Goal: Entertainment & Leisure: Consume media (video, audio)

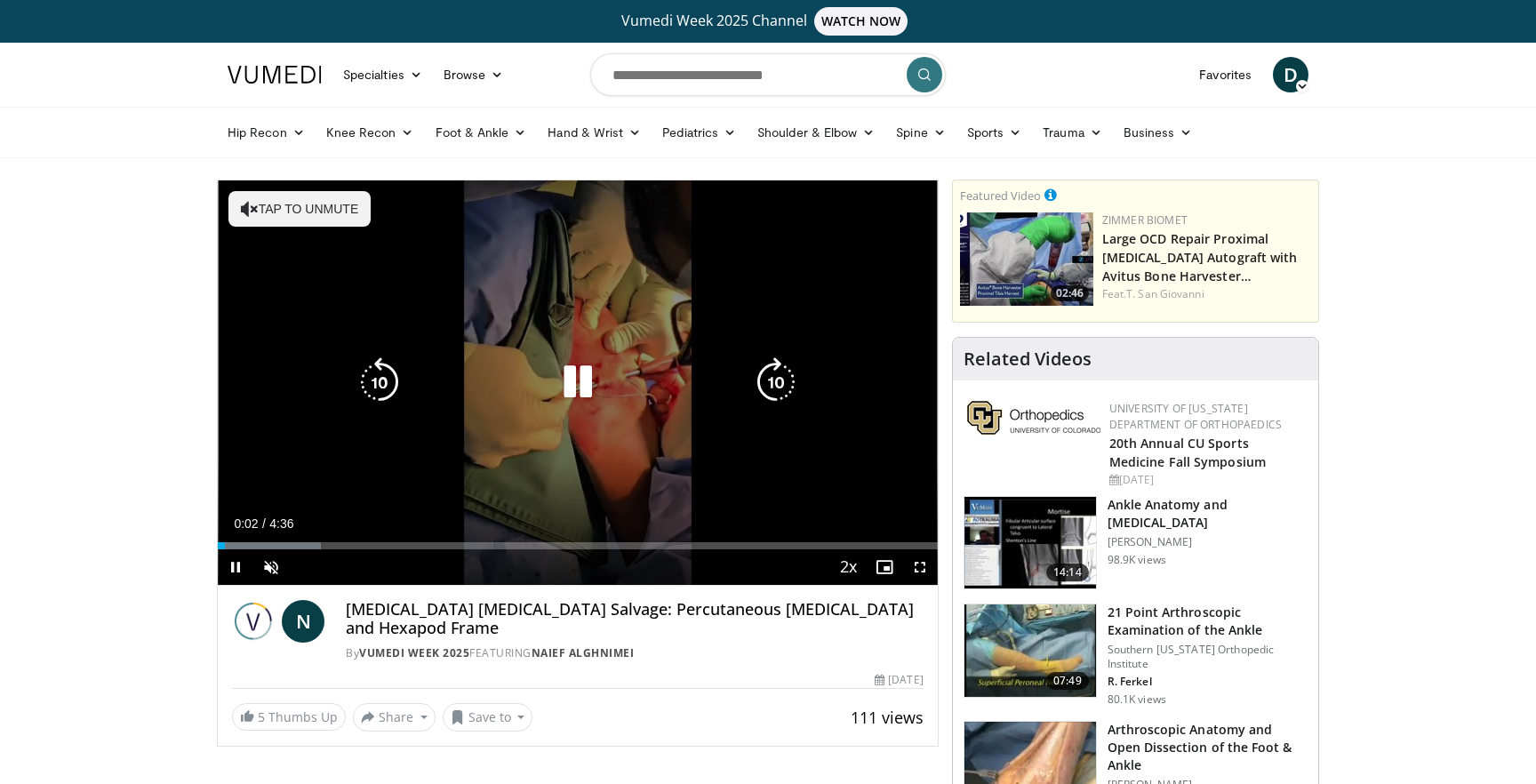
click at [550, 351] on div "10 seconds Tap to unmute" at bounding box center [577, 383] width 720 height 405
click at [580, 383] on icon "Video Player" at bounding box center [578, 383] width 50 height 50
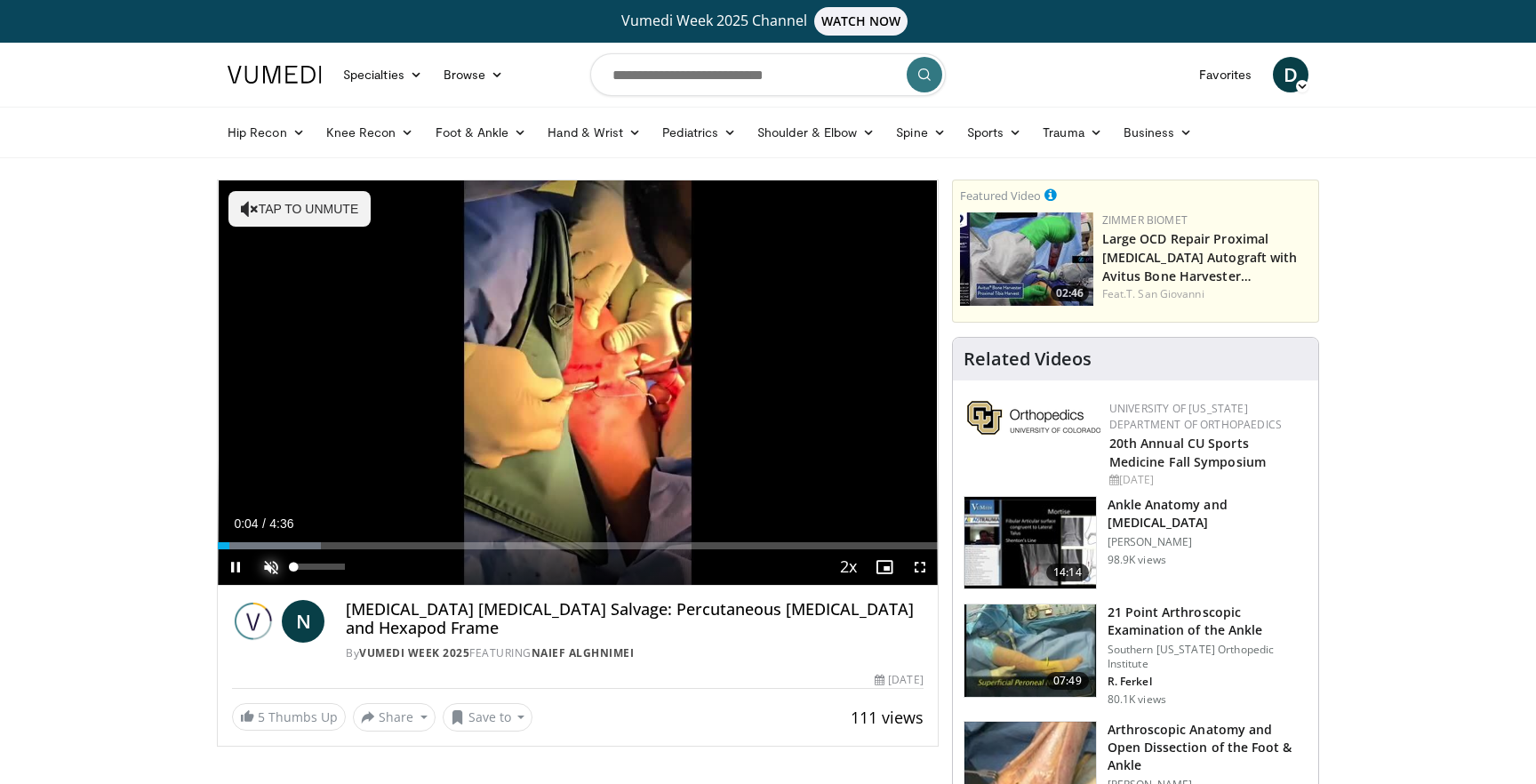
click at [275, 554] on span "Video Player" at bounding box center [271, 567] width 36 height 36
click at [911, 565] on span "Video Player" at bounding box center [921, 567] width 36 height 36
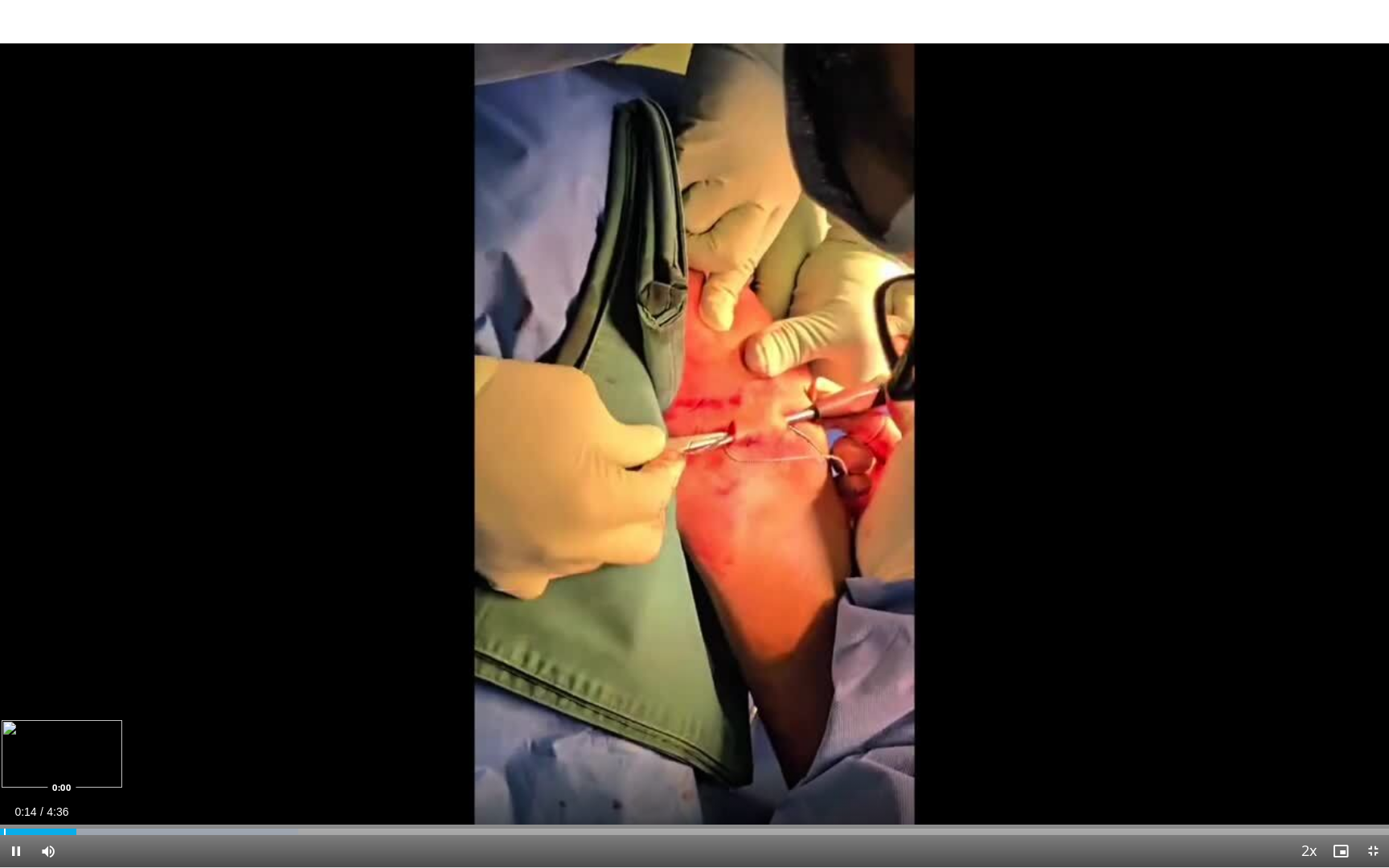
click at [4, 708] on div "Loaded : 21.49% 0:15 0:00" at bounding box center [694, 828] width 1389 height 15
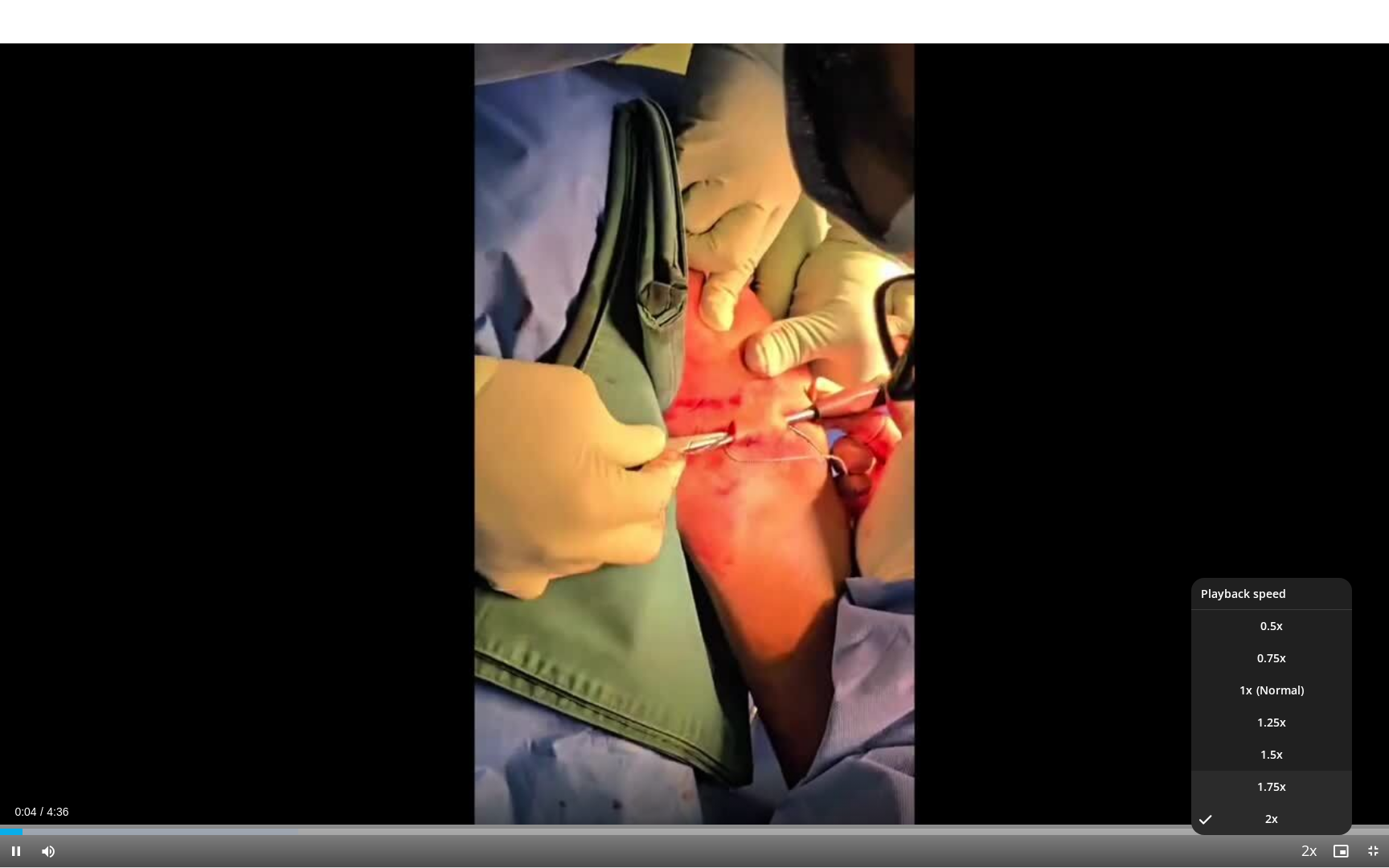
click at [1287, 708] on li "1.75x" at bounding box center [1271, 787] width 161 height 32
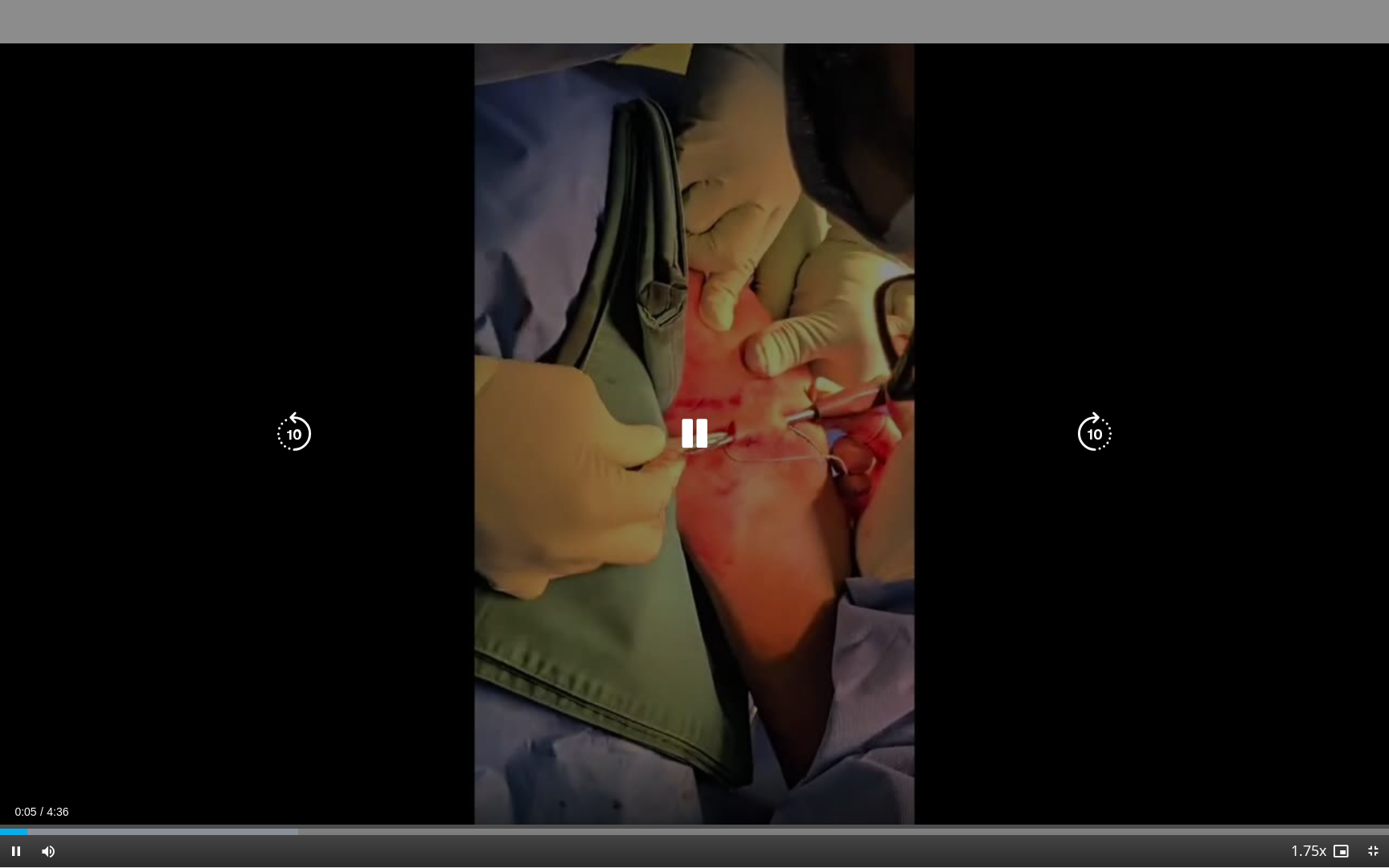
click at [1238, 525] on div "10 seconds Tap to unmute" at bounding box center [694, 433] width 1389 height 867
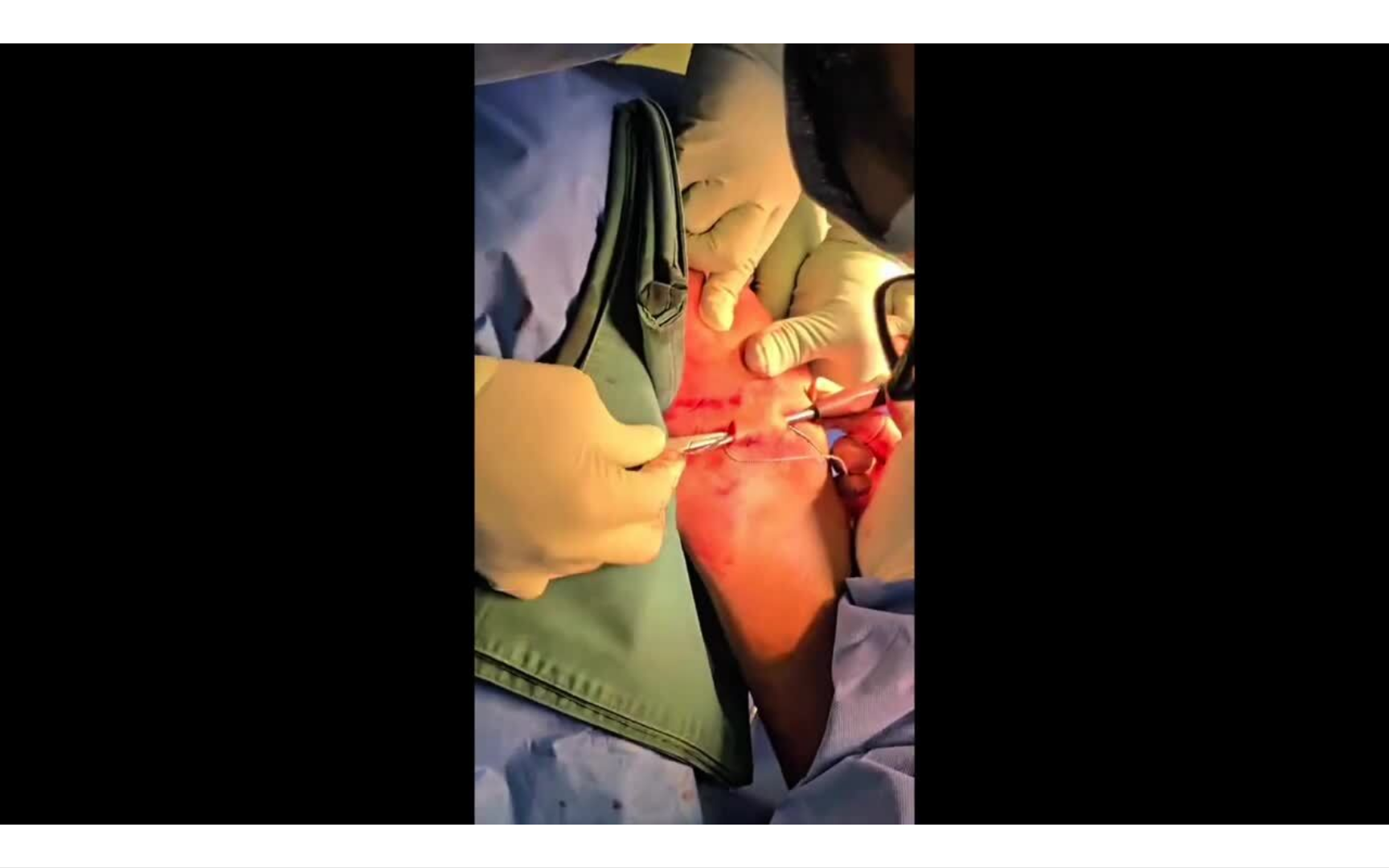
click at [1238, 525] on div "10 seconds Tap to unmute" at bounding box center [694, 433] width 1389 height 867
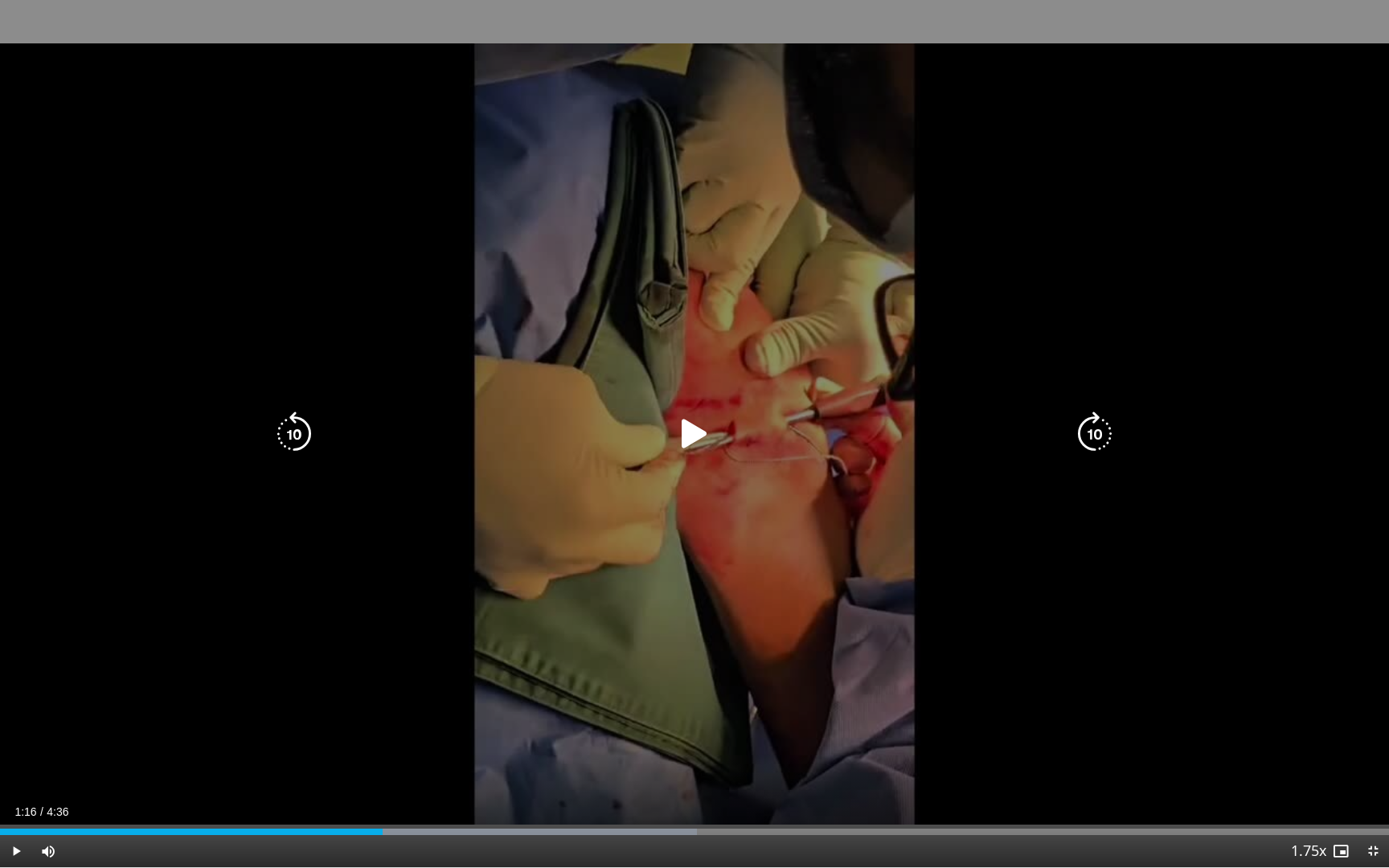
click at [1078, 538] on div "10 seconds Tap to unmute" at bounding box center [694, 433] width 1389 height 867
click at [293, 432] on icon "Video Player" at bounding box center [294, 434] width 45 height 45
click at [306, 440] on icon "Video Player" at bounding box center [294, 434] width 45 height 45
click at [302, 441] on icon "Video Player" at bounding box center [294, 434] width 45 height 45
click at [476, 486] on div "30 seconds Tap to unmute" at bounding box center [694, 433] width 1389 height 867
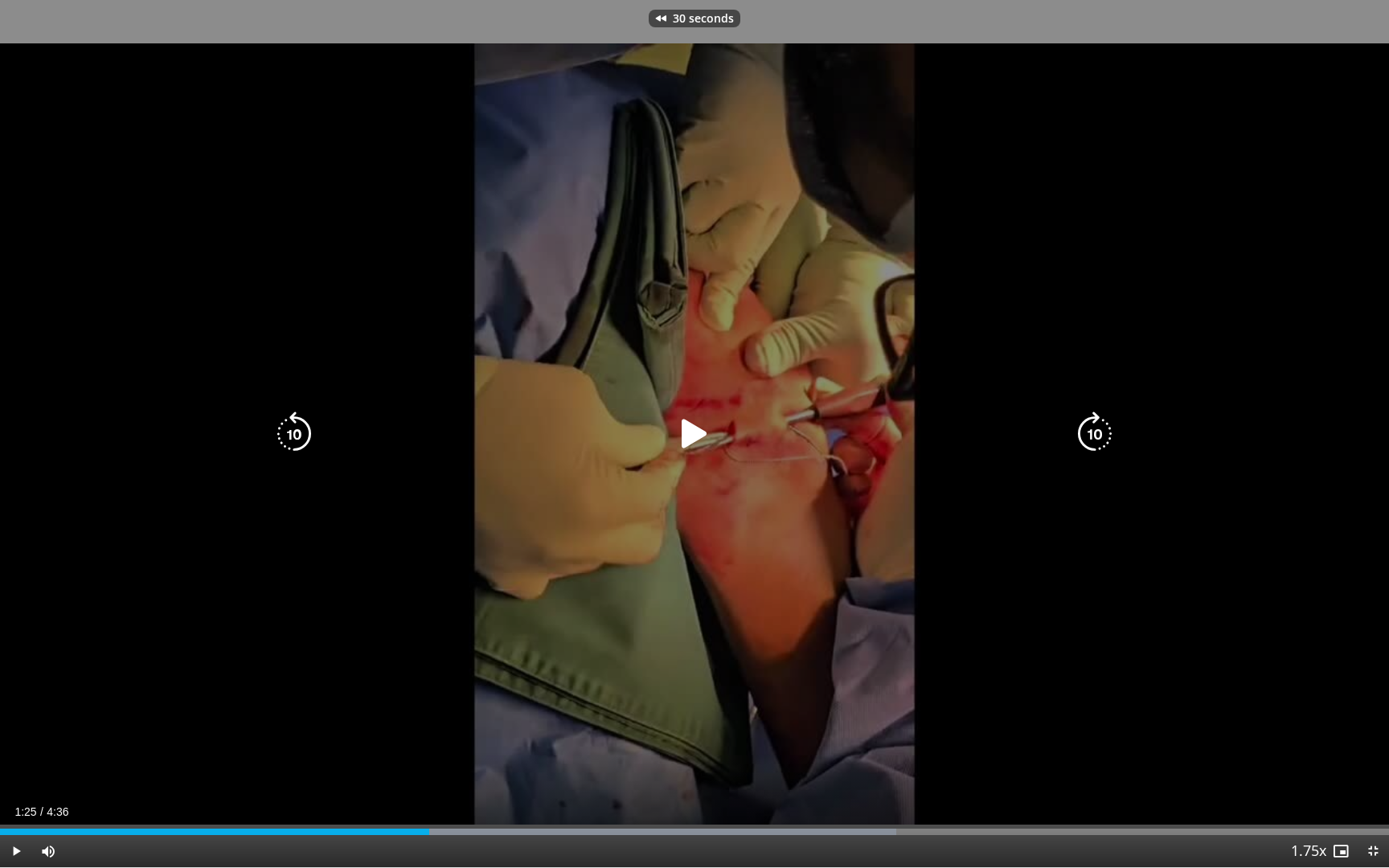
click at [584, 493] on div "30 seconds Tap to unmute" at bounding box center [694, 433] width 1389 height 867
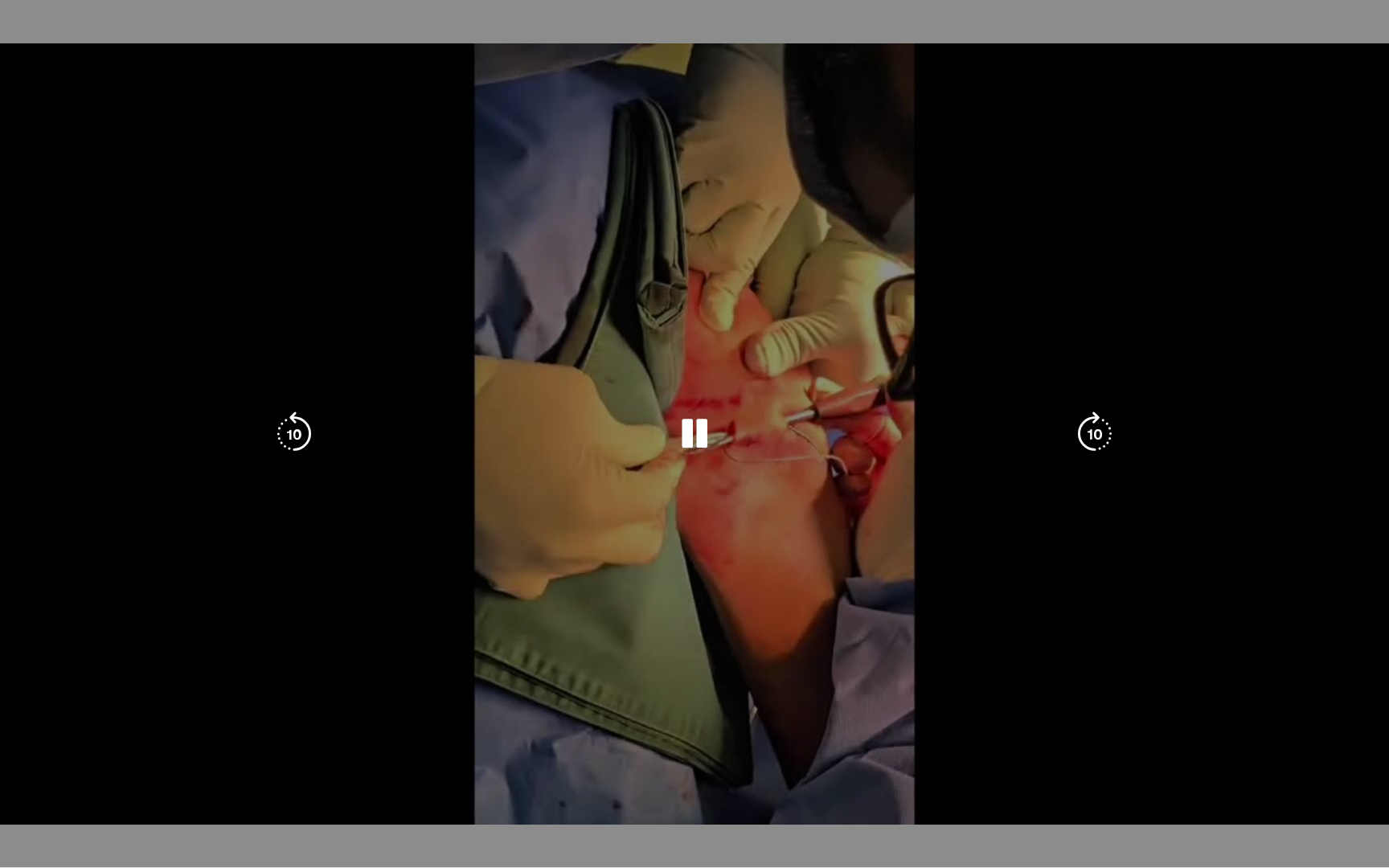
click at [460, 333] on div "30 seconds Tap to unmute" at bounding box center [694, 433] width 1389 height 867
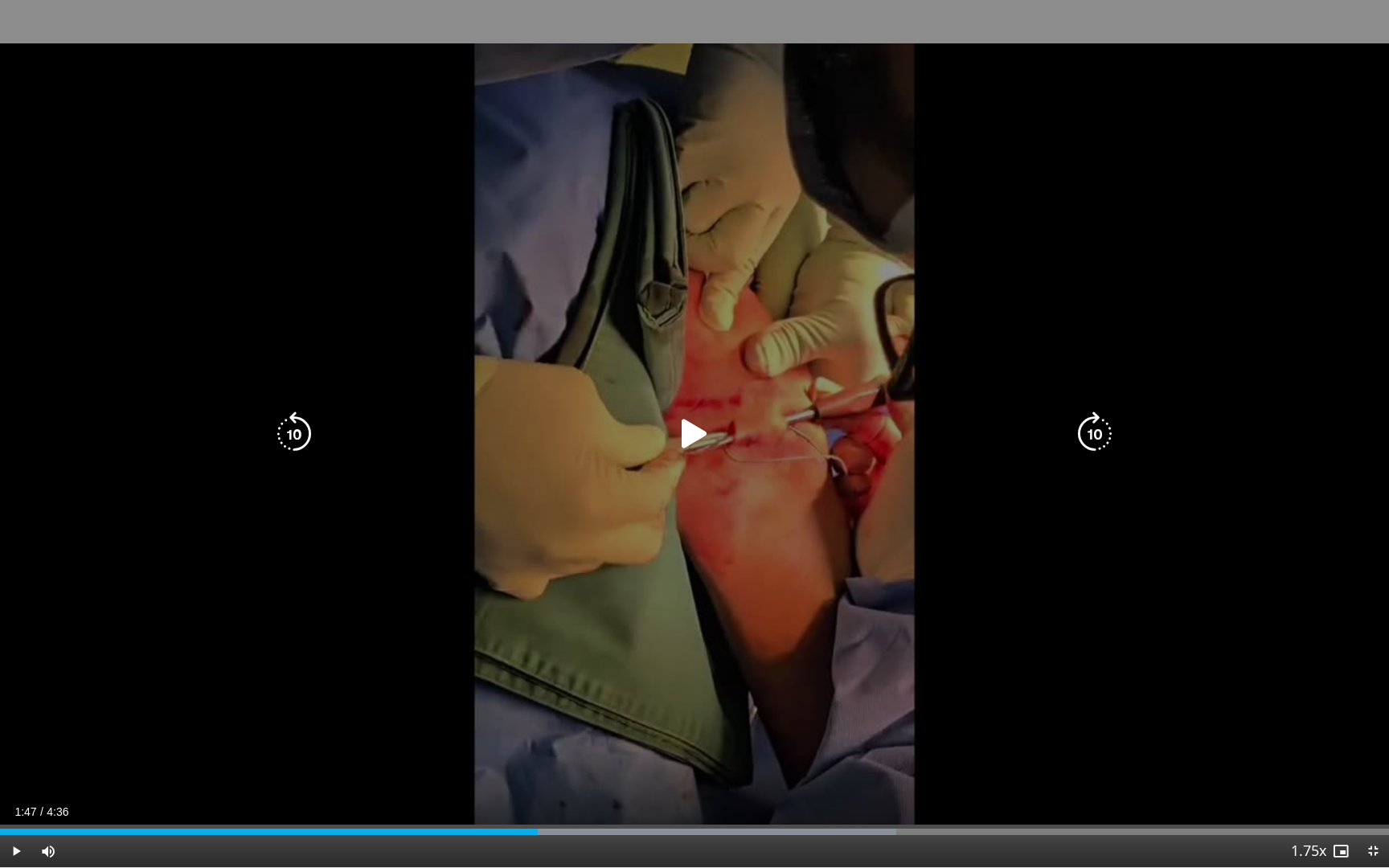
click at [472, 313] on div "30 seconds Tap to unmute" at bounding box center [694, 433] width 1389 height 867
click at [303, 442] on icon "Video Player" at bounding box center [294, 434] width 45 height 45
click at [430, 413] on div "10 seconds Tap to unmute" at bounding box center [694, 433] width 1389 height 867
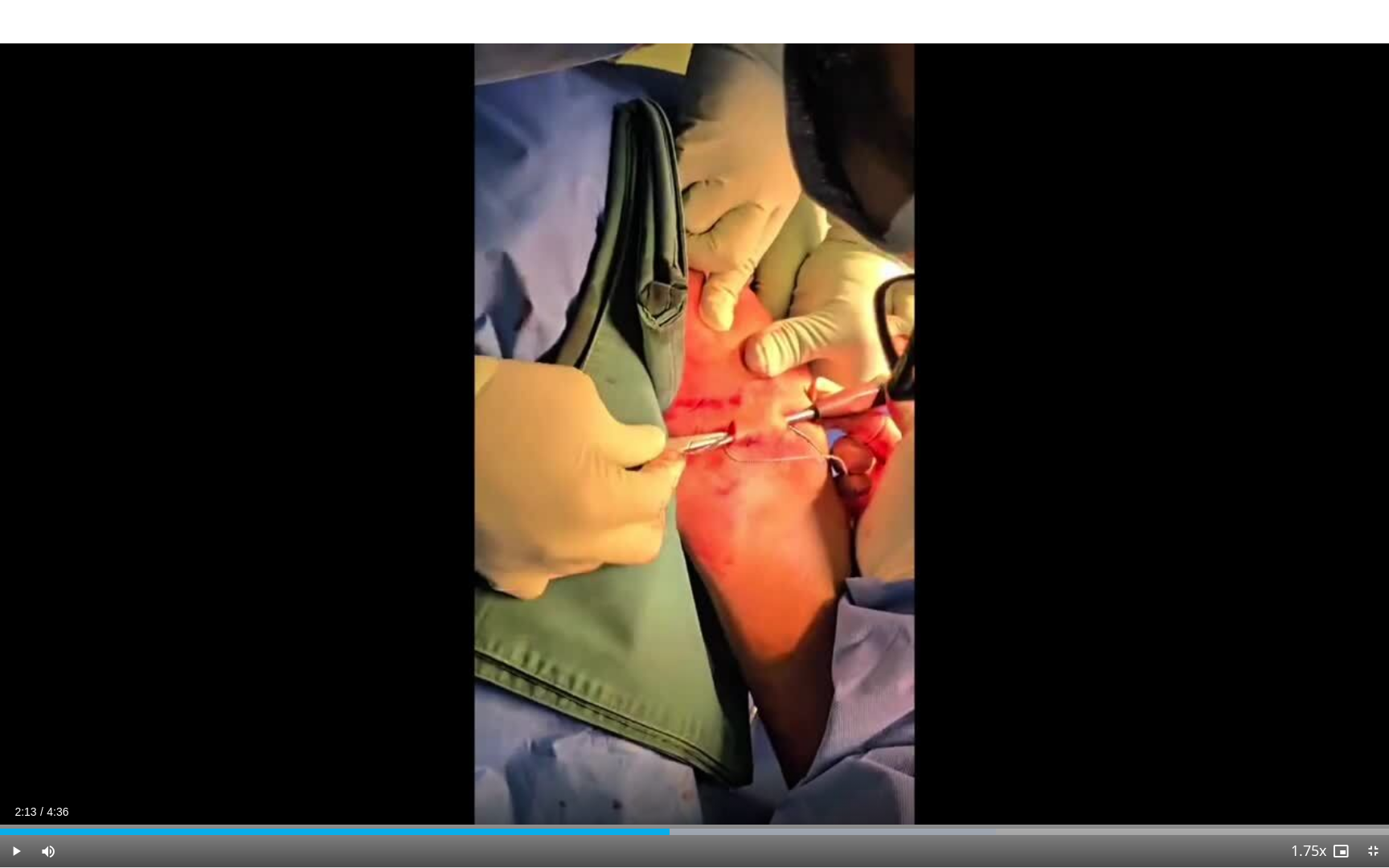
click at [430, 413] on div "10 seconds Tap to unmute" at bounding box center [694, 433] width 1389 height 867
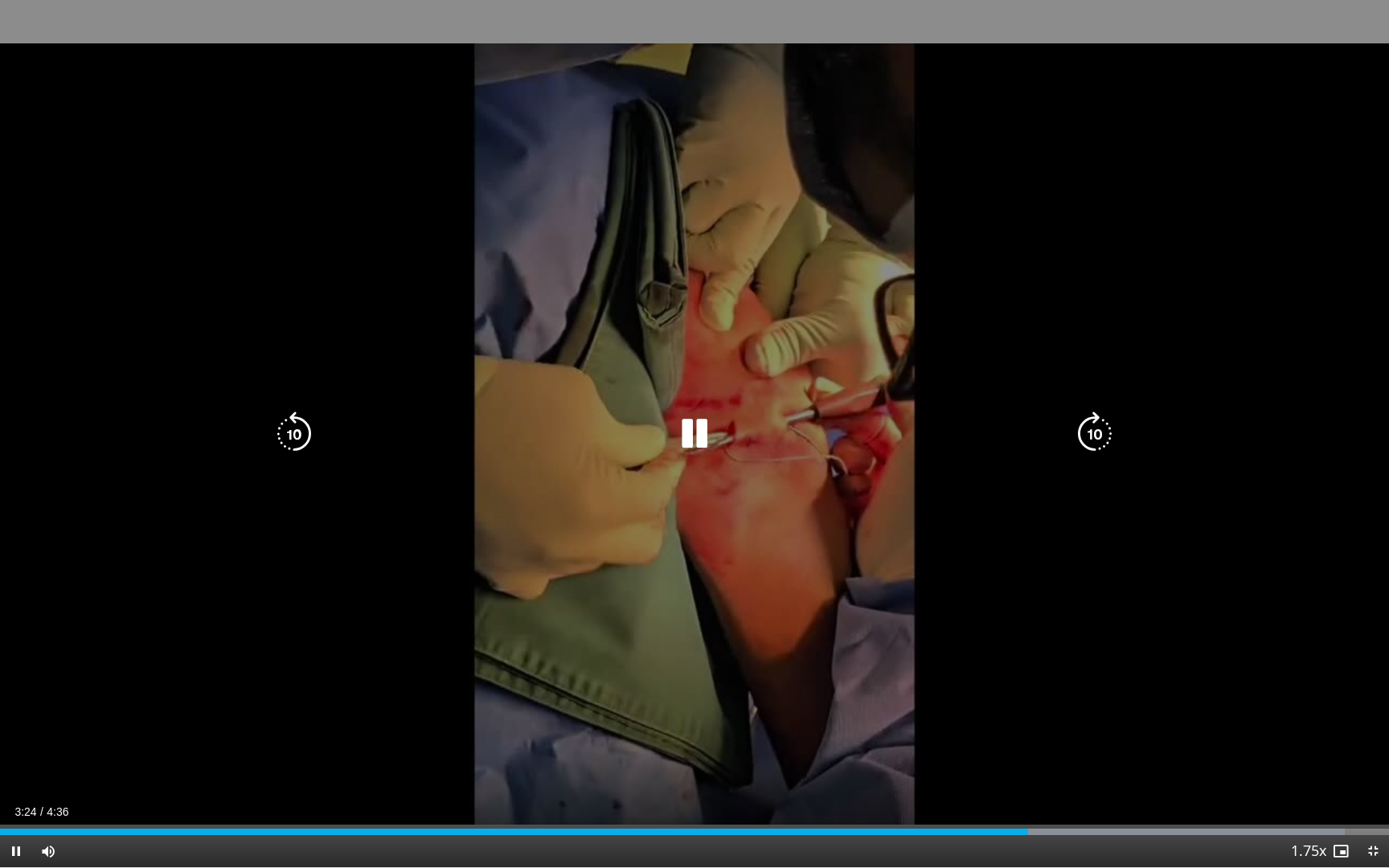
click at [289, 427] on icon "Video Player" at bounding box center [294, 434] width 45 height 45
click at [705, 426] on icon "Video Player" at bounding box center [694, 434] width 45 height 45
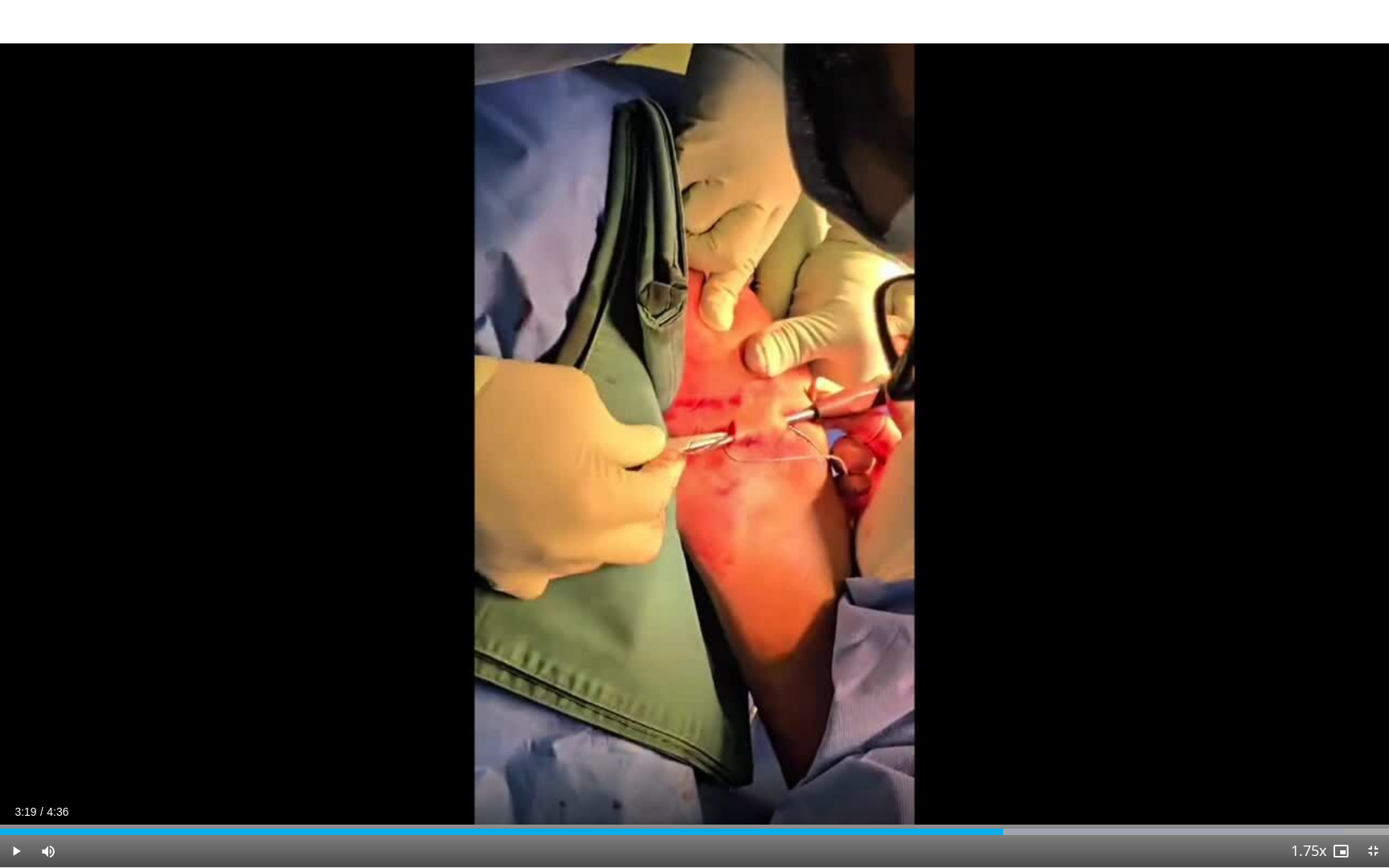
click at [705, 426] on div "10 seconds Tap to unmute" at bounding box center [694, 433] width 1389 height 867
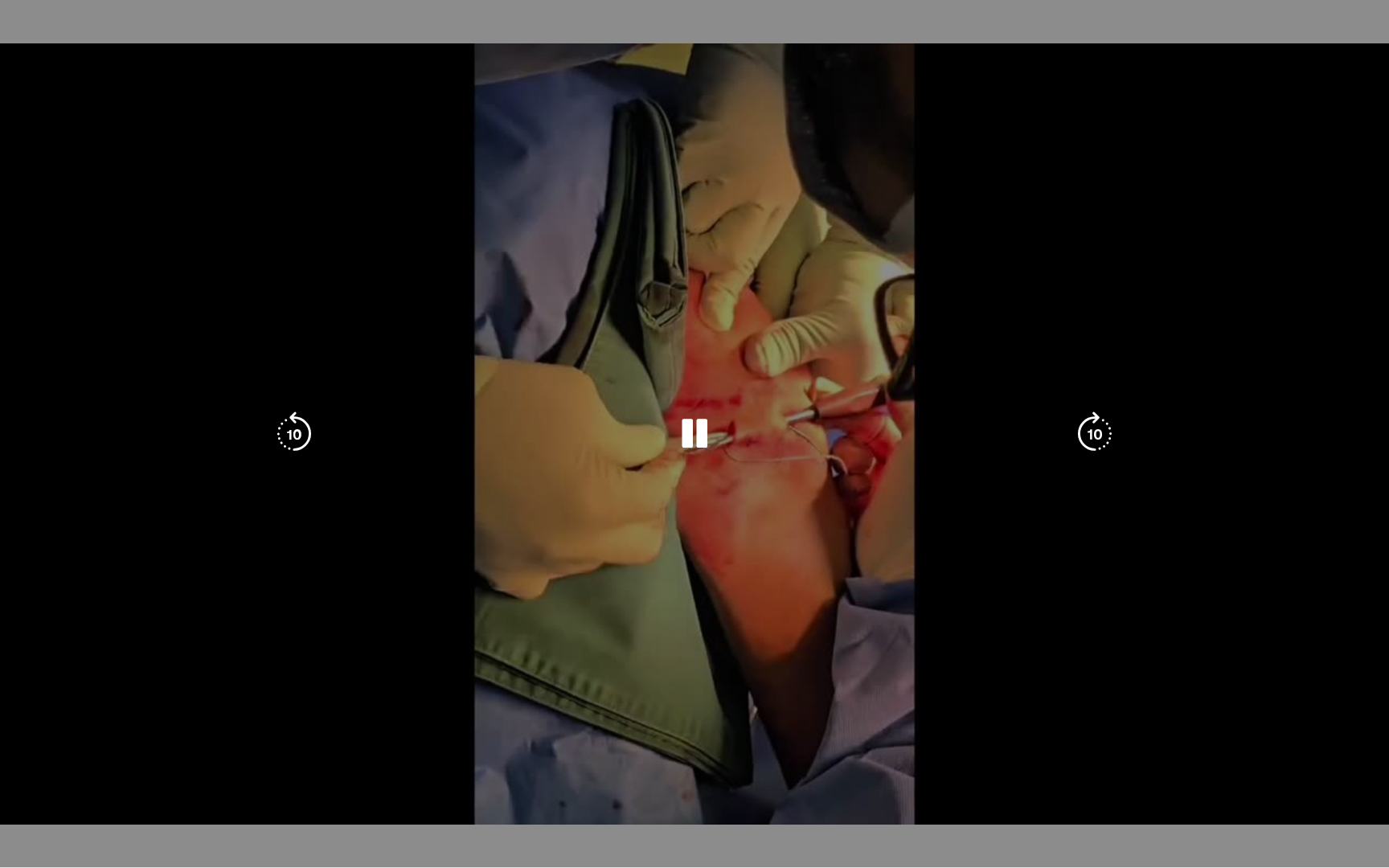
click at [704, 419] on icon "Video Player" at bounding box center [694, 434] width 45 height 45
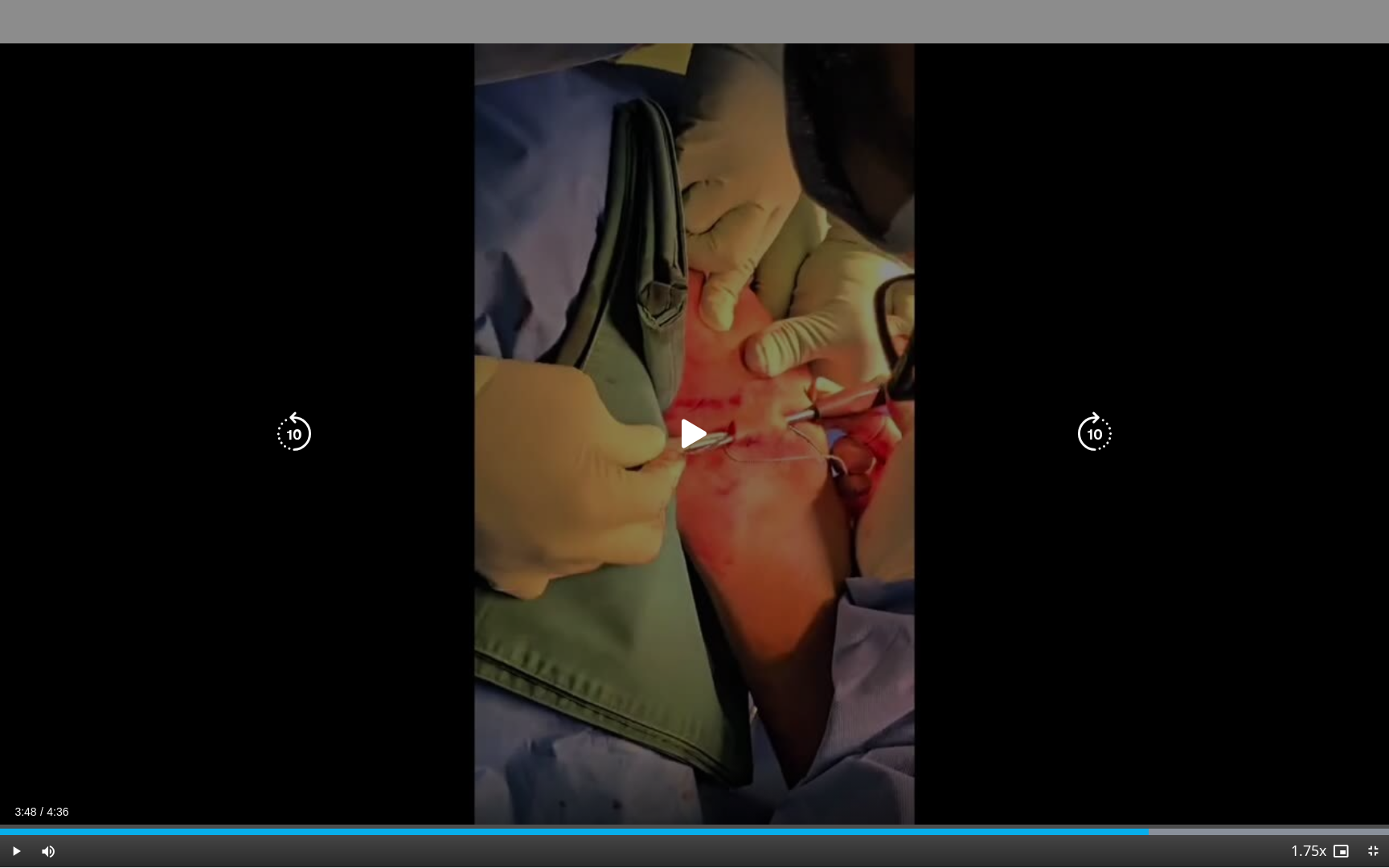
click at [704, 419] on icon "Video Player" at bounding box center [694, 434] width 45 height 45
click at [785, 564] on div "10 seconds Tap to unmute" at bounding box center [694, 433] width 1389 height 867
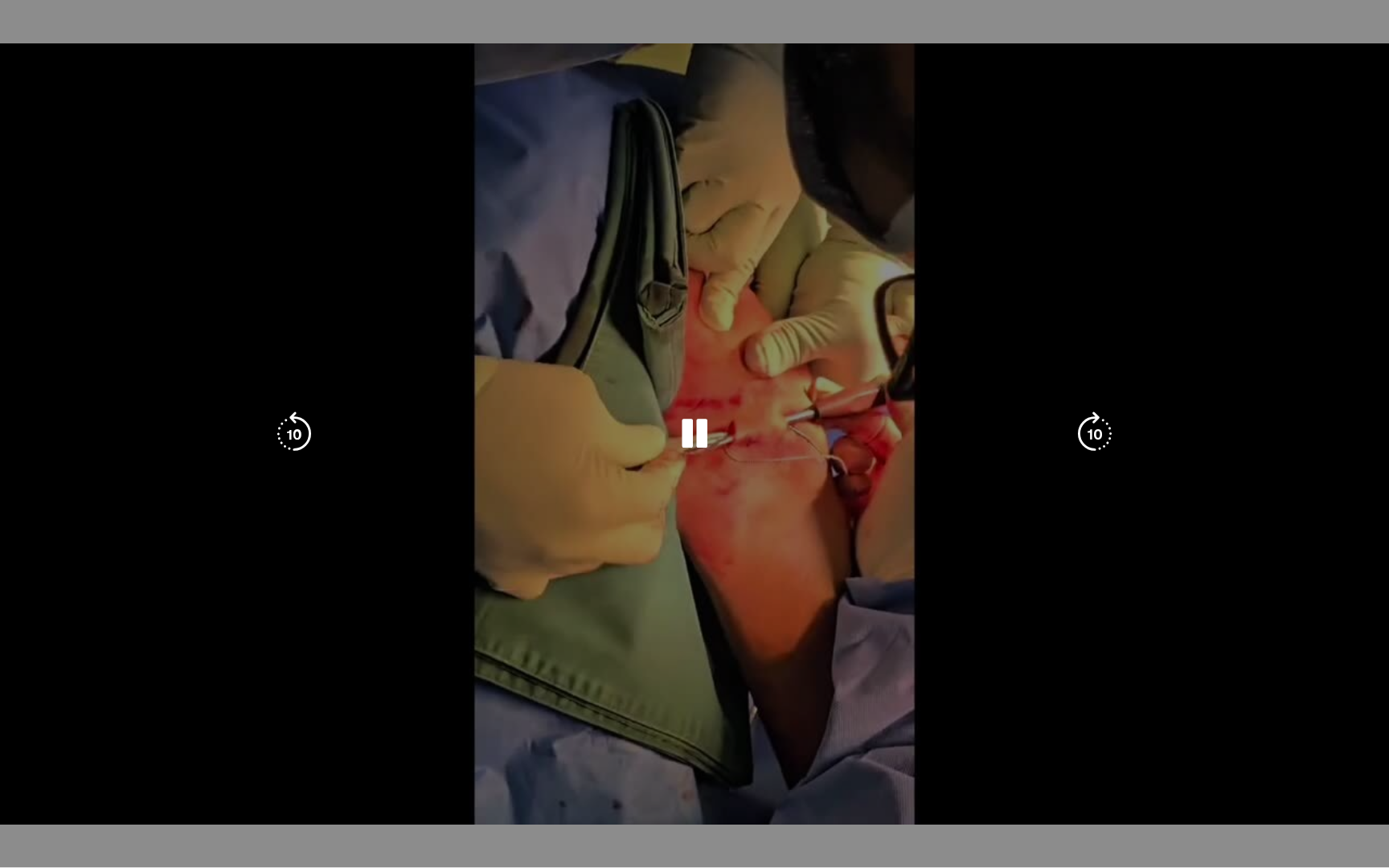
click at [340, 445] on div "Video Player" at bounding box center [695, 434] width 834 height 32
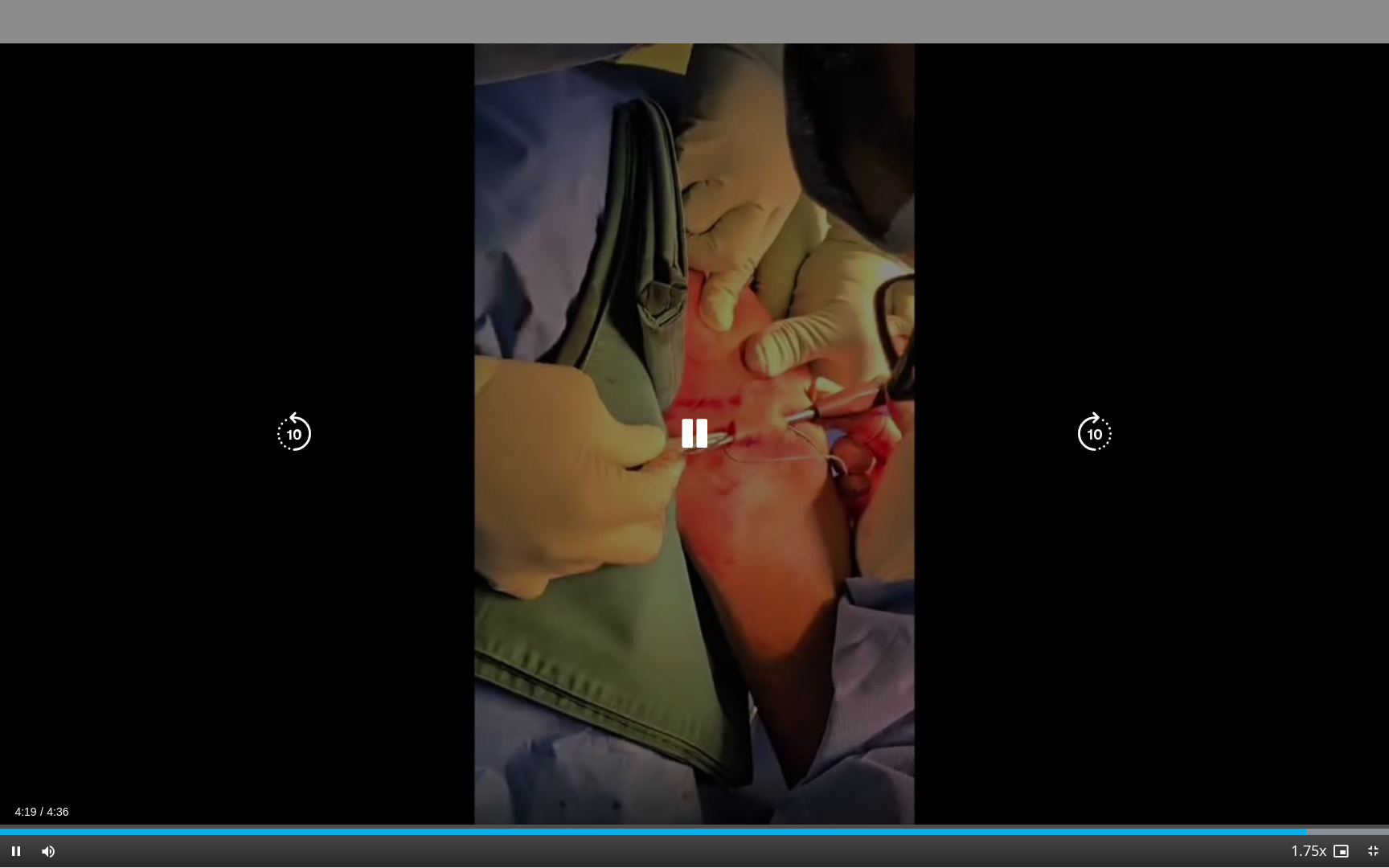
click at [423, 424] on div "Video Player" at bounding box center [695, 434] width 834 height 32
click at [305, 438] on icon "Video Player" at bounding box center [294, 434] width 45 height 45
click at [504, 530] on div "10 seconds Tap to unmute" at bounding box center [694, 433] width 1389 height 867
click at [286, 435] on icon "Video Player" at bounding box center [294, 434] width 45 height 45
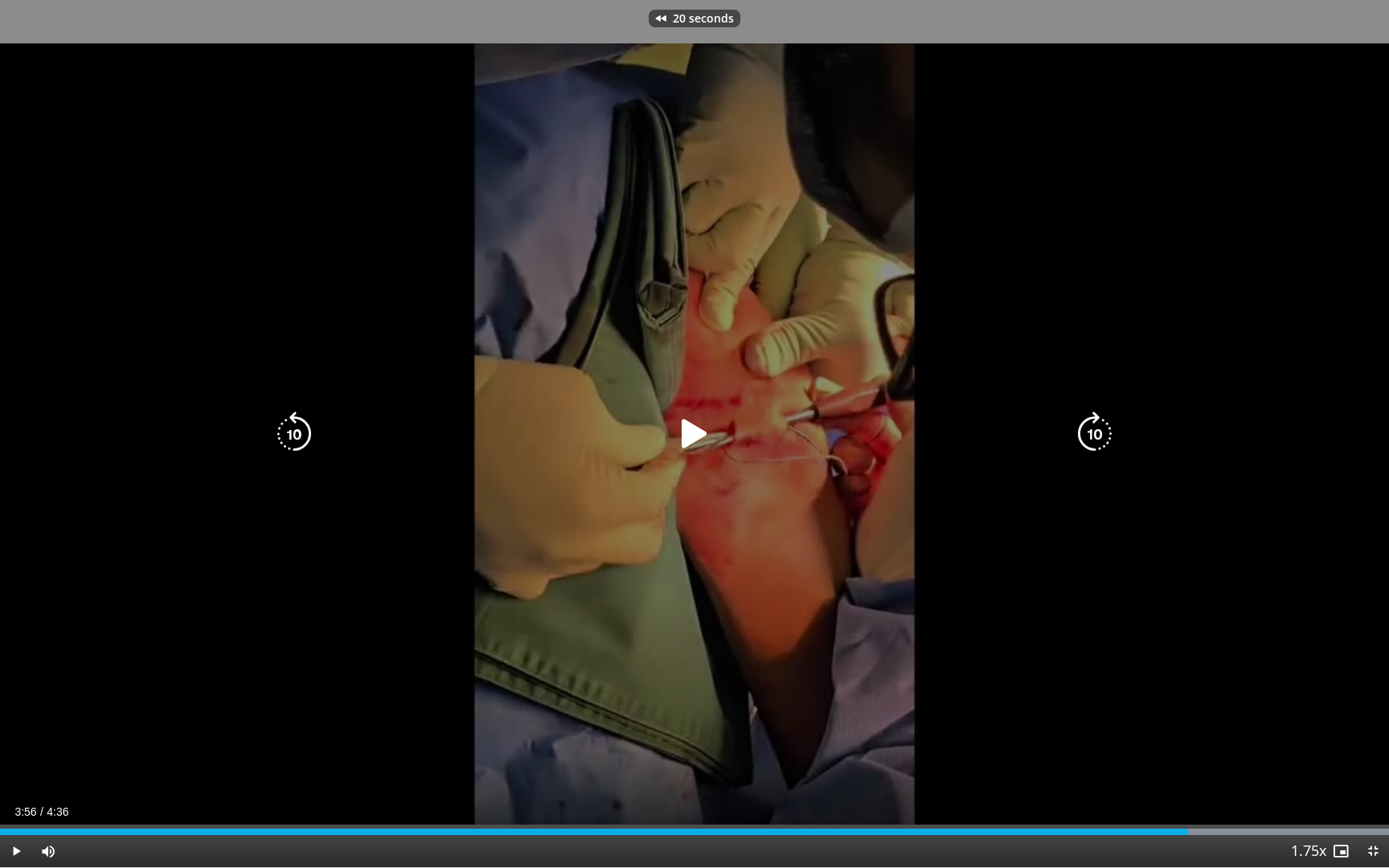
click at [372, 483] on div "20 seconds Tap to unmute" at bounding box center [694, 433] width 1389 height 867
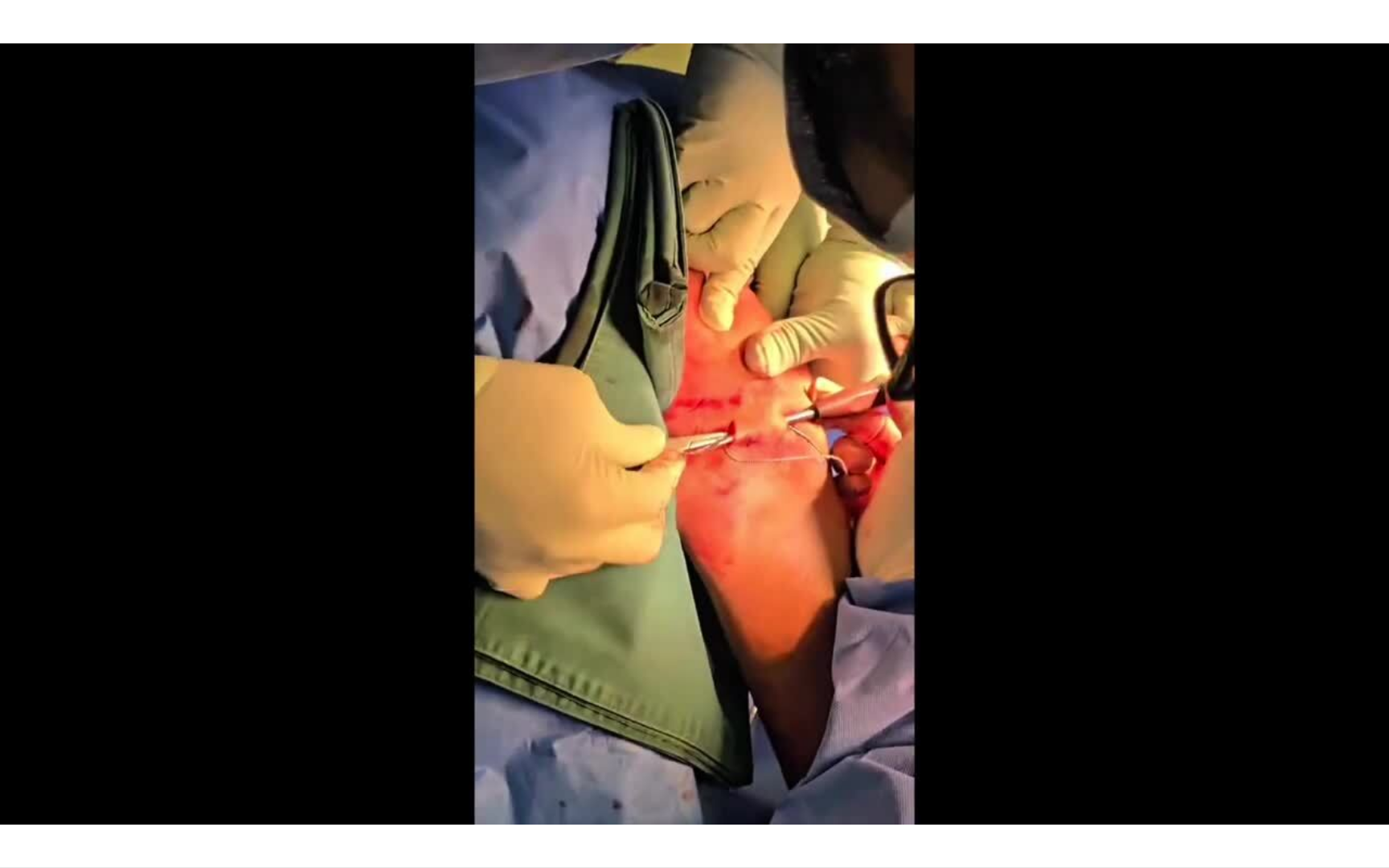
click at [372, 483] on div "20 seconds Tap to unmute" at bounding box center [694, 433] width 1389 height 867
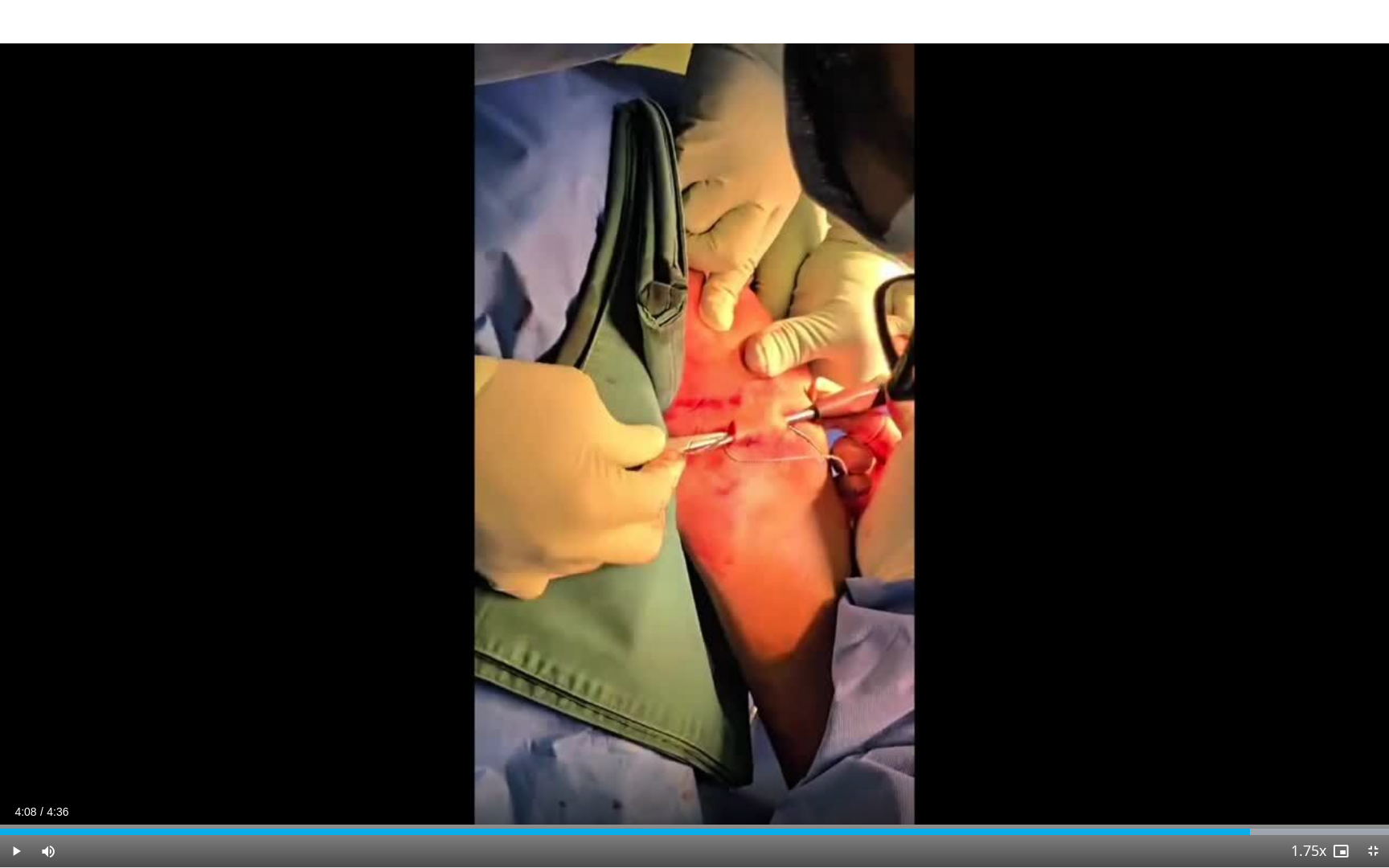
click at [372, 483] on div "20 seconds Tap to unmute" at bounding box center [694, 433] width 1389 height 867
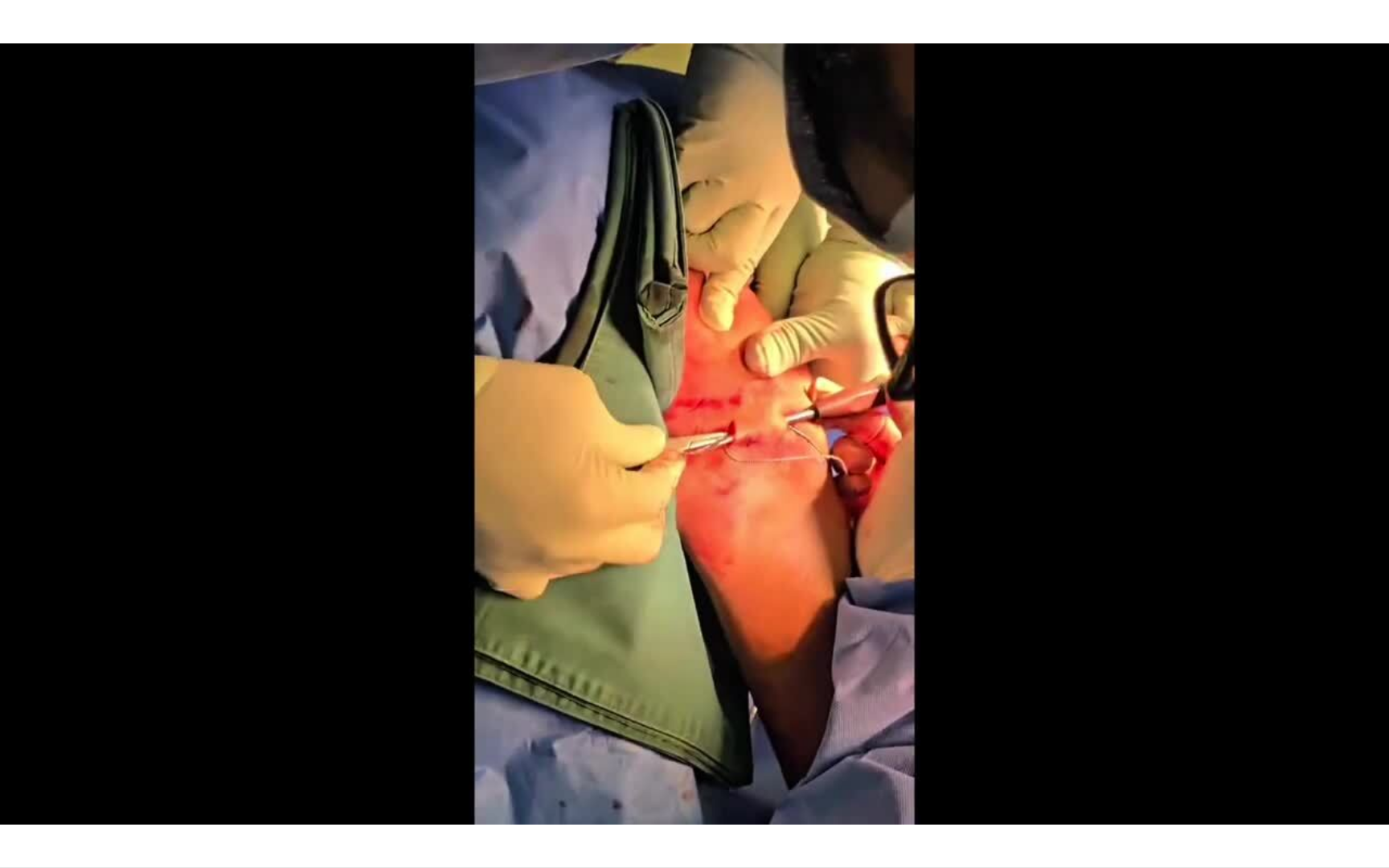
click at [372, 483] on div "20 seconds Tap to unmute" at bounding box center [694, 433] width 1389 height 867
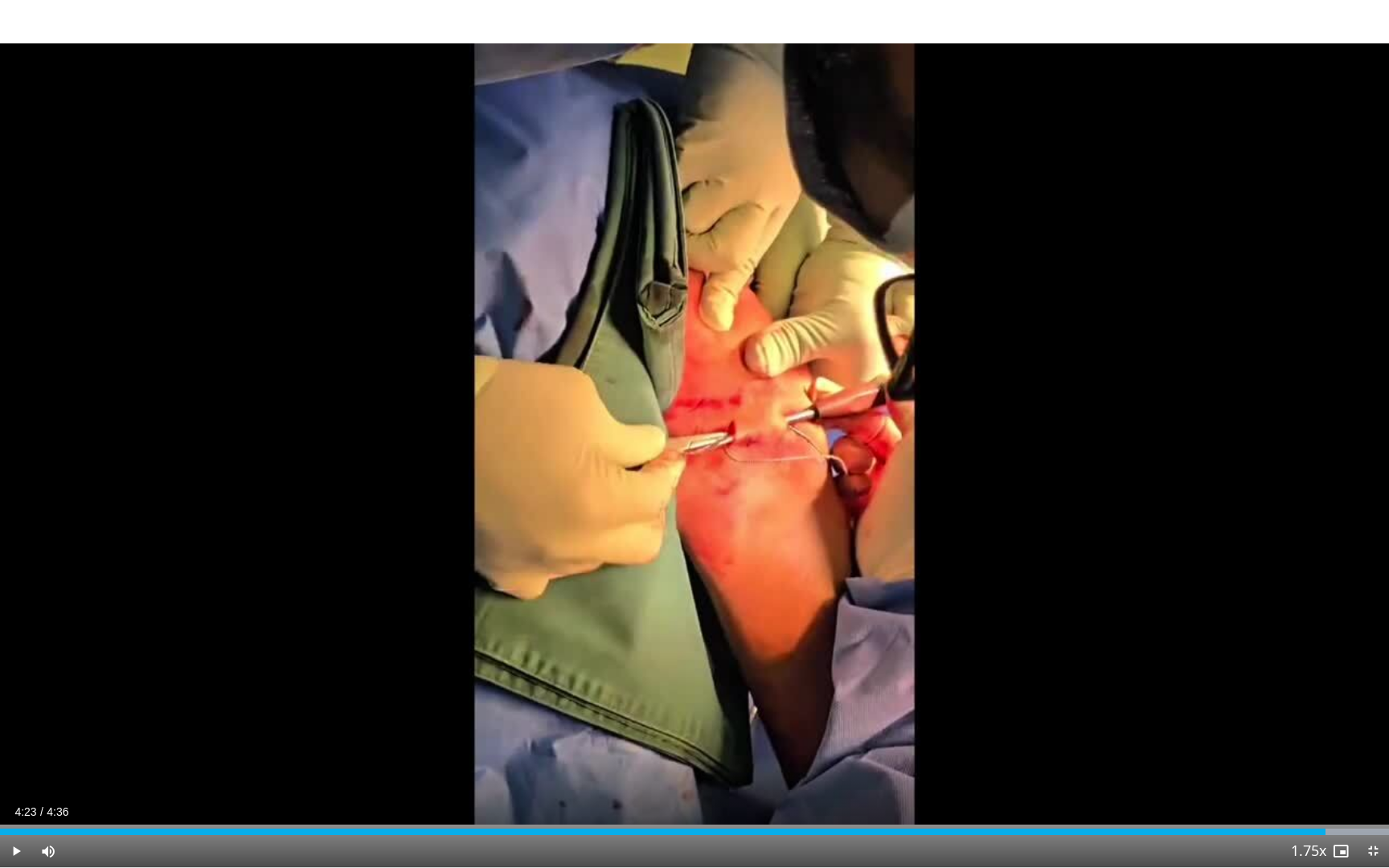
click at [372, 483] on div "20 seconds Tap to unmute" at bounding box center [694, 433] width 1389 height 867
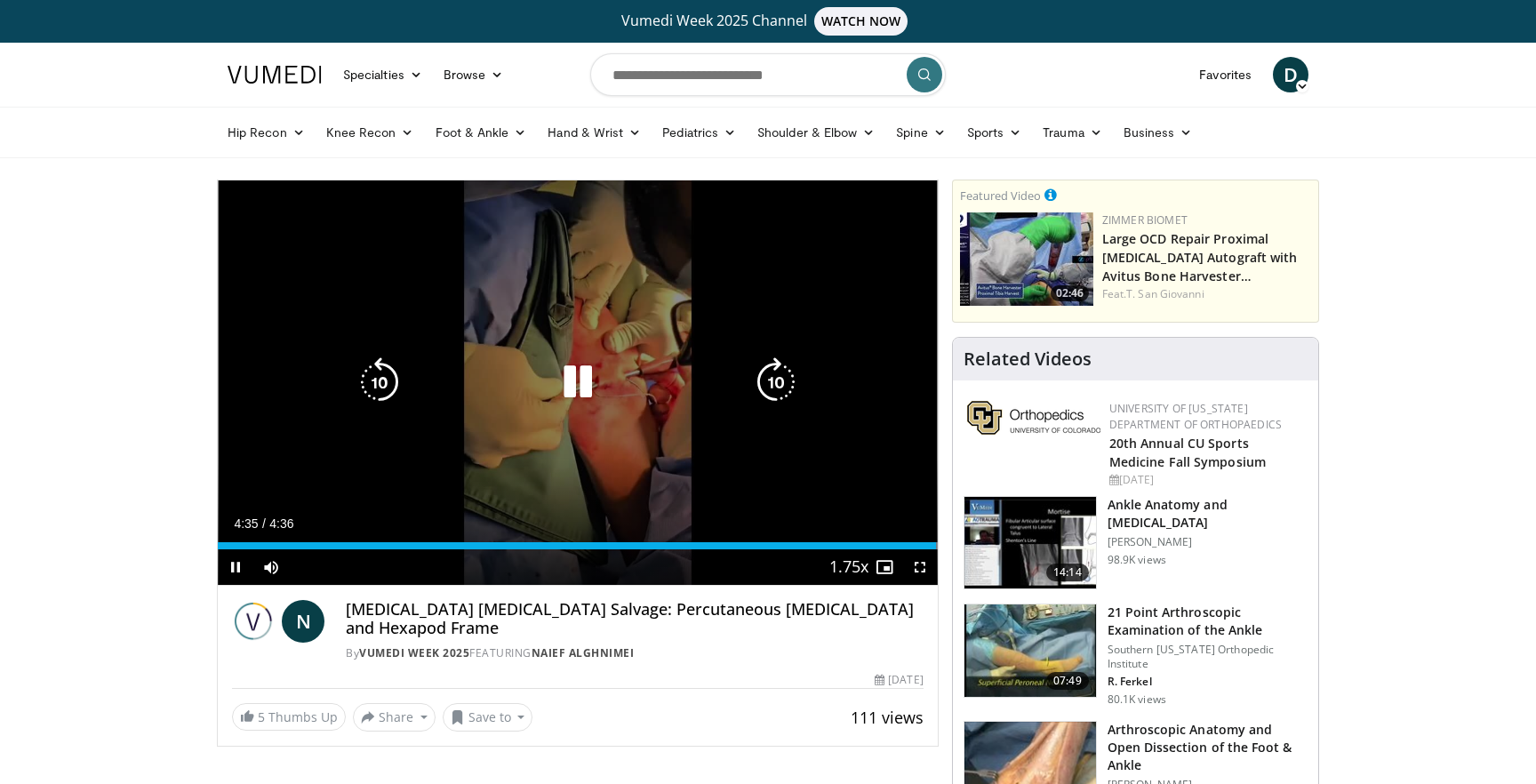
click at [346, 306] on div "20 seconds Tap to unmute" at bounding box center [577, 383] width 720 height 405
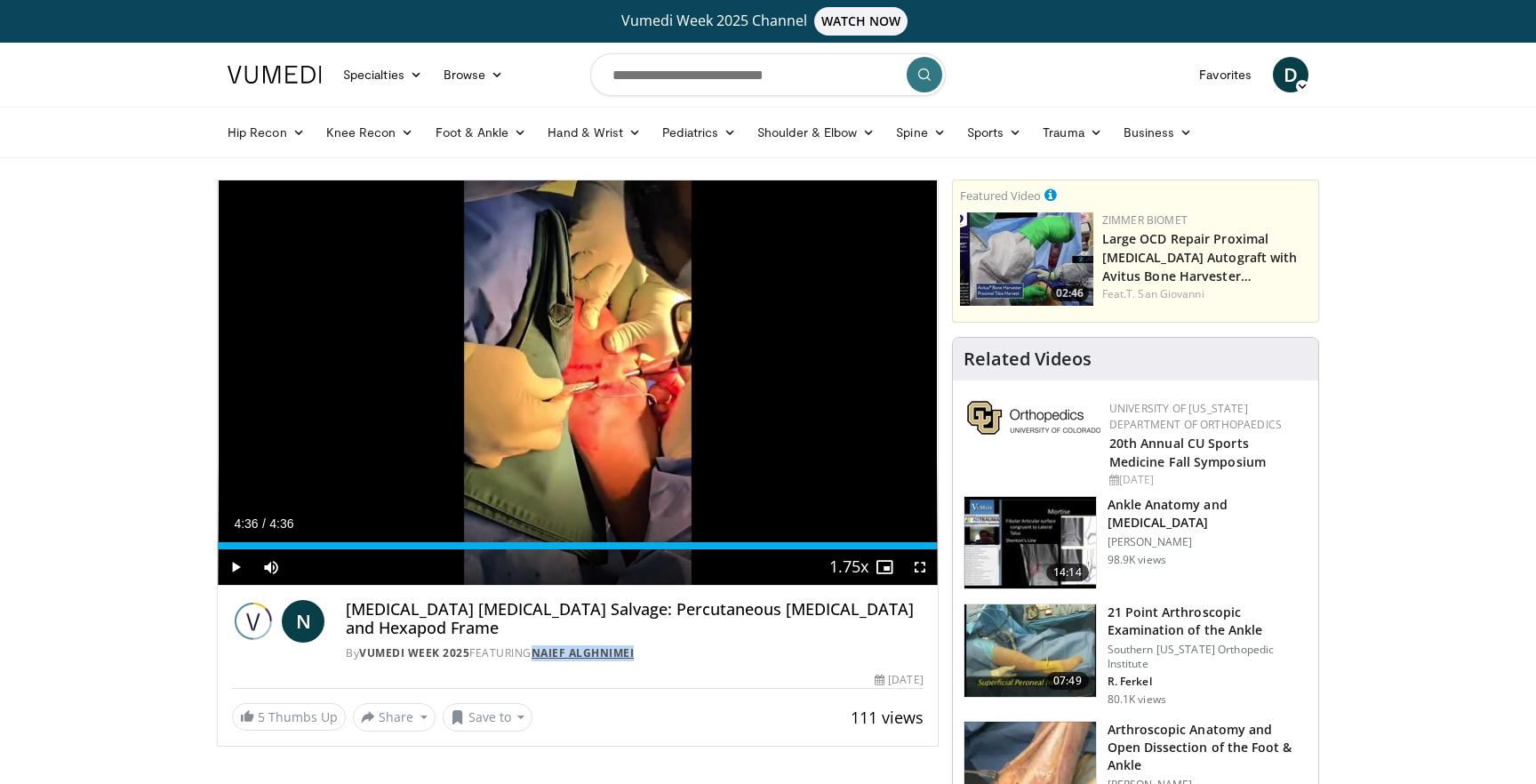
drag, startPoint x: 652, startPoint y: 630, endPoint x: 543, endPoint y: 628, distance: 109.0
click at [543, 646] on div "By Vumedi Week 2025 FEATURING Naief Alghnimei" at bounding box center [635, 654] width 578 height 16
drag, startPoint x: 649, startPoint y: 631, endPoint x: 541, endPoint y: 633, distance: 108.0
click at [541, 646] on div "By Vumedi Week 2025 FEATURING Naief Alghnimei" at bounding box center [635, 654] width 578 height 16
copy link "Naief Alghnimei"
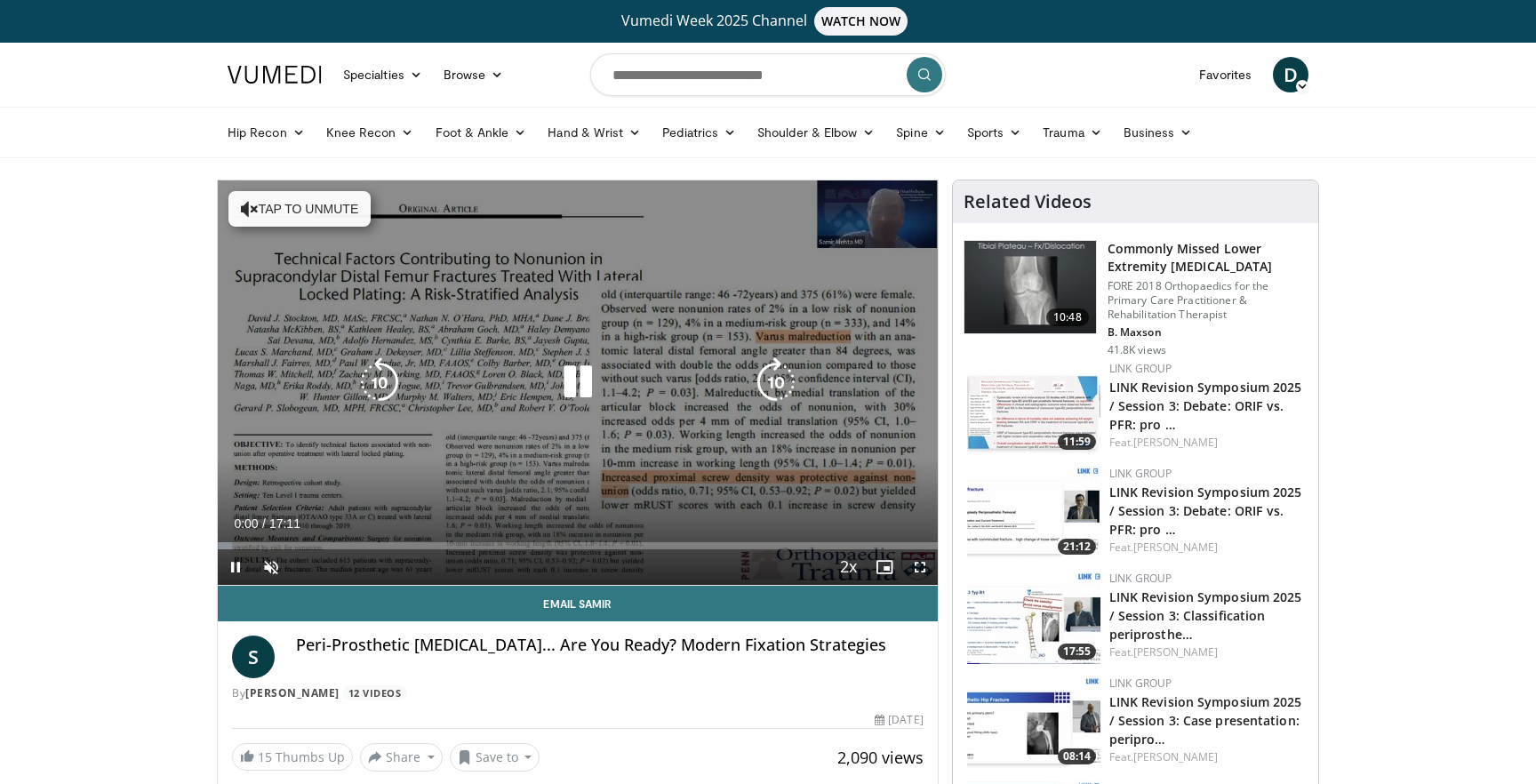
click at [598, 325] on div "10 seconds Tap to unmute" at bounding box center [577, 383] width 720 height 405
click at [548, 386] on div "Video Player" at bounding box center [578, 383] width 432 height 36
click at [575, 390] on icon "Video Player" at bounding box center [578, 383] width 50 height 50
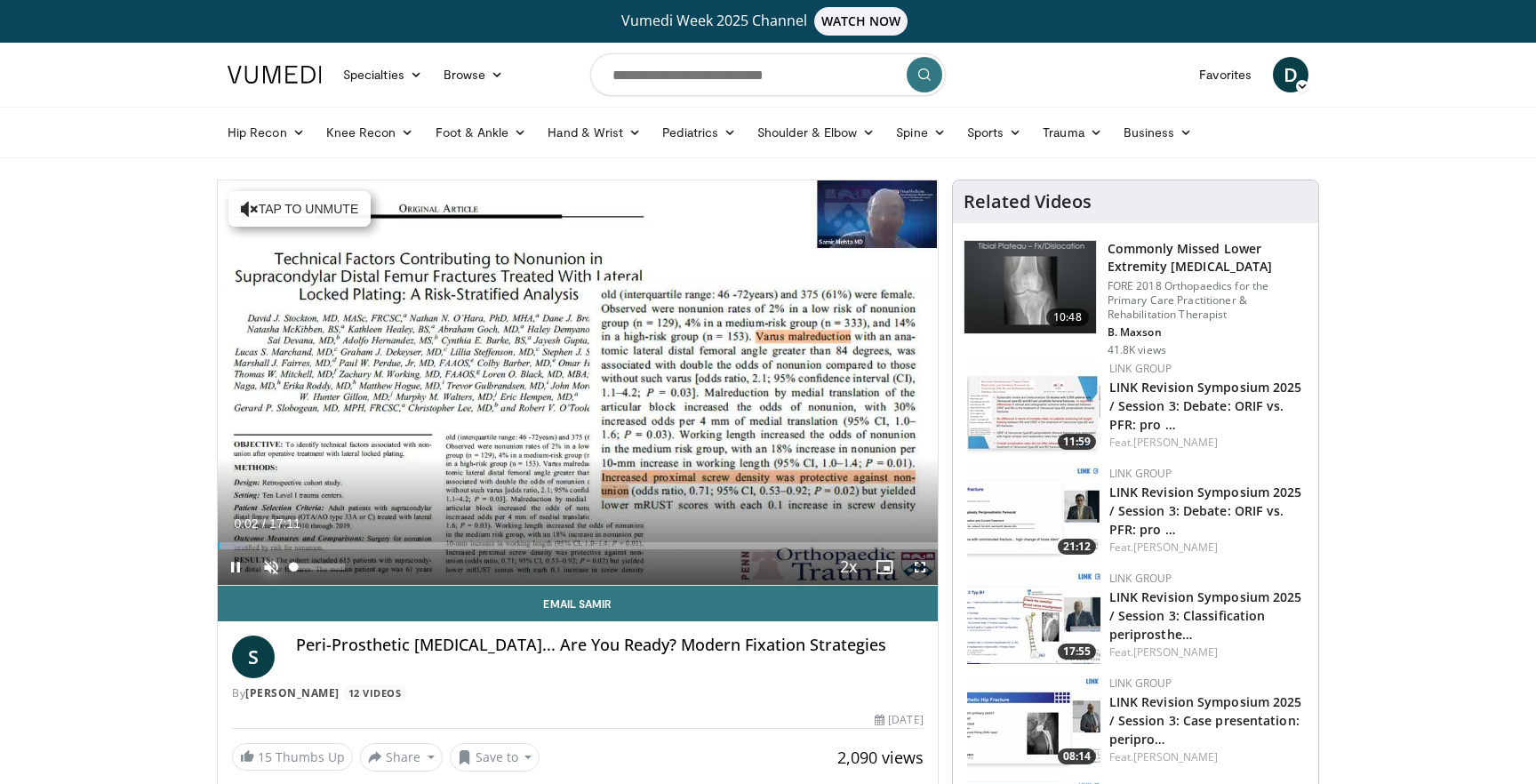
click at [262, 558] on span "Video Player" at bounding box center [271, 567] width 36 height 36
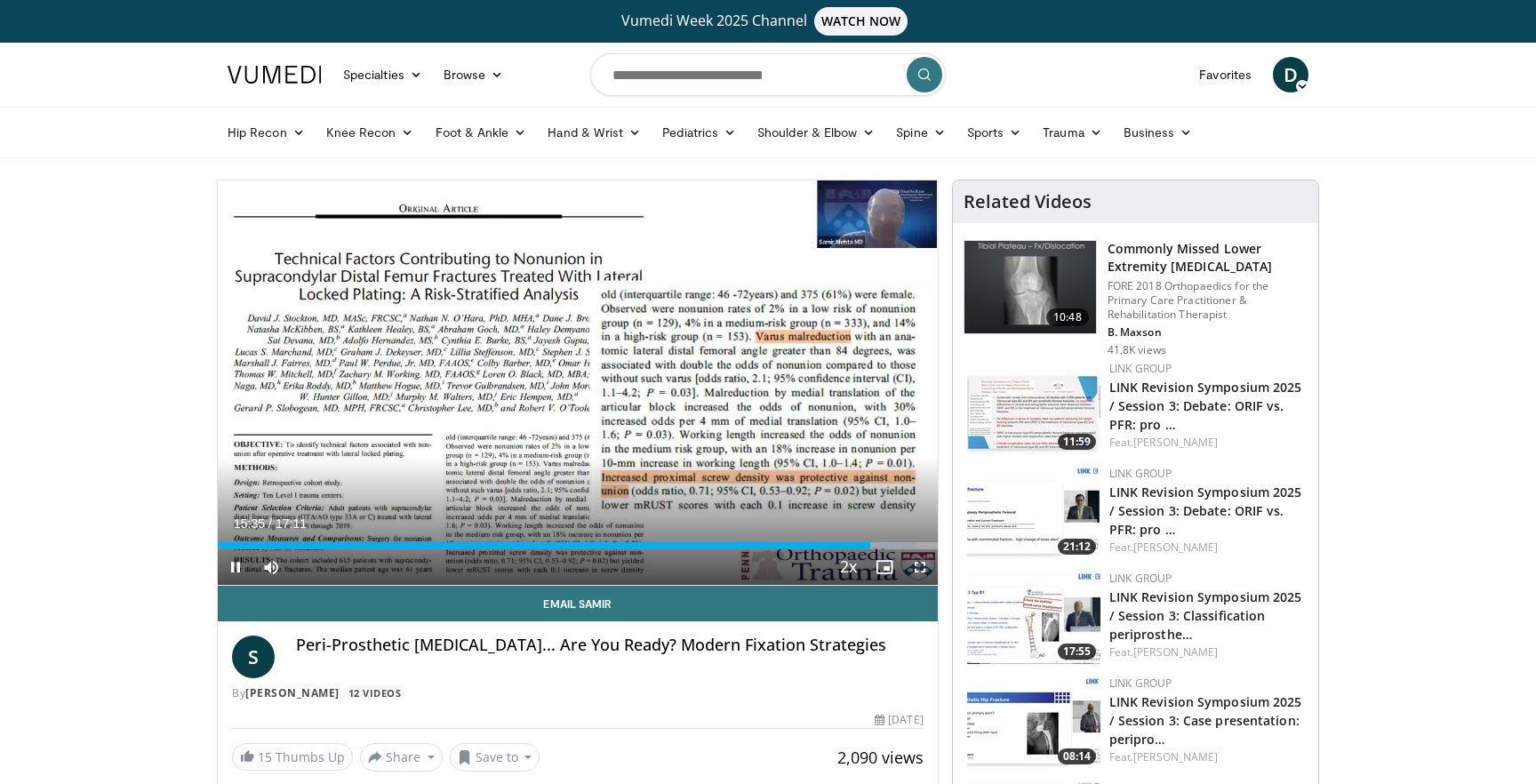
click at [928, 577] on span "Video Player" at bounding box center [921, 567] width 36 height 36
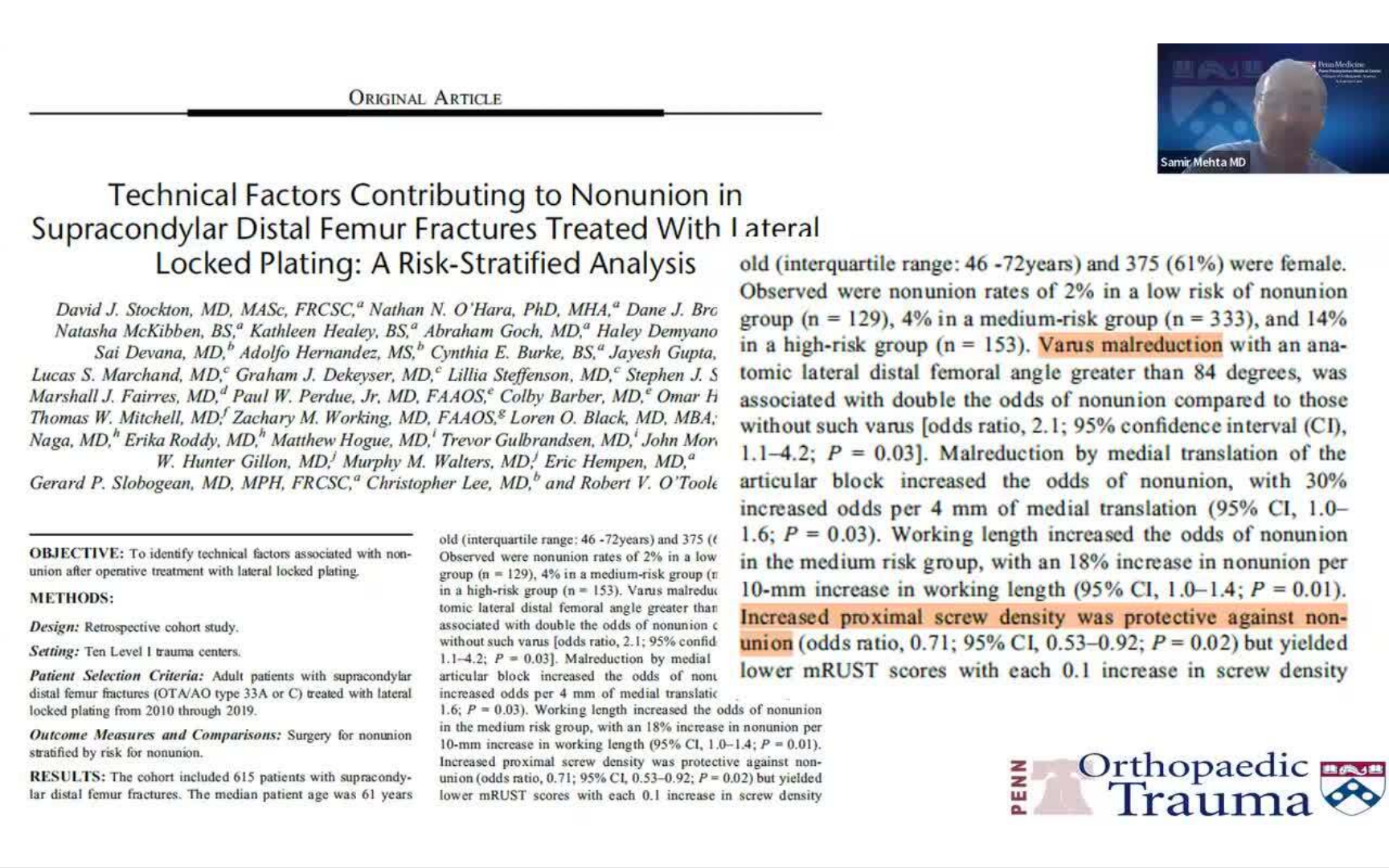
click at [839, 620] on div "10 seconds Tap to unmute" at bounding box center [694, 433] width 1389 height 867
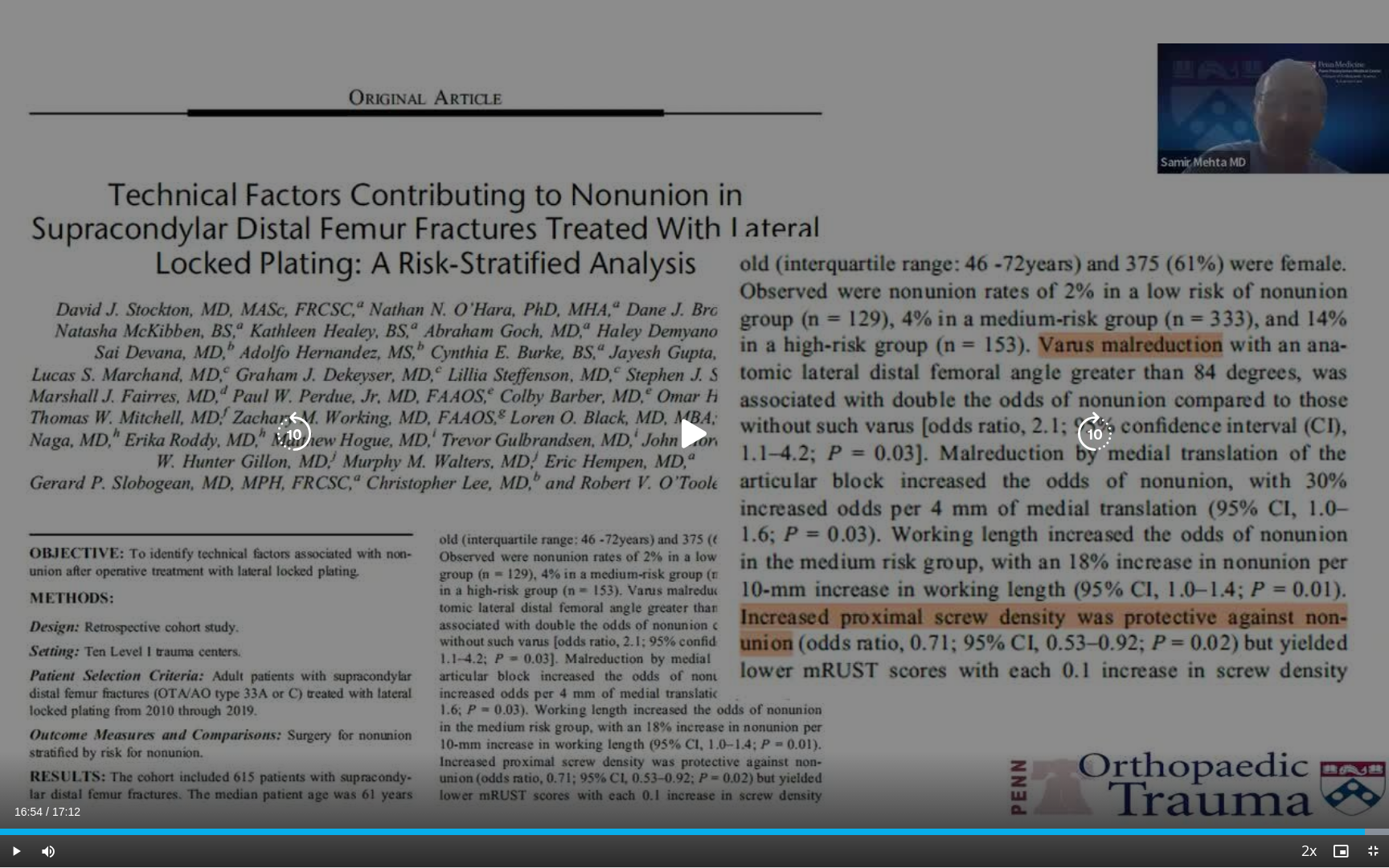
click at [677, 520] on div "10 seconds Tap to unmute" at bounding box center [694, 433] width 1389 height 867
click at [310, 438] on icon "Video Player" at bounding box center [294, 434] width 45 height 45
click at [703, 436] on icon "Video Player" at bounding box center [694, 434] width 45 height 45
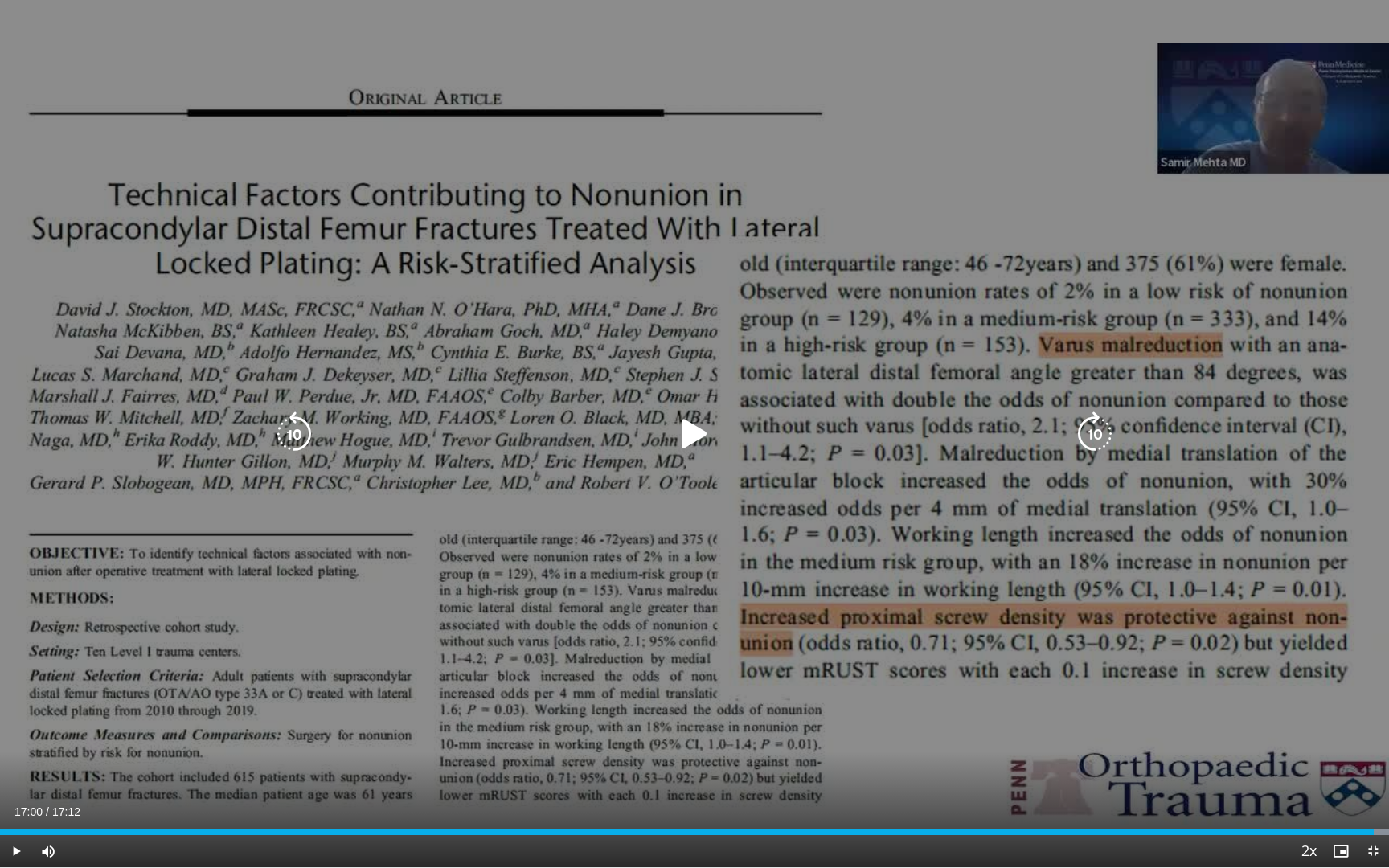
click at [1129, 417] on div "10 seconds Tap to unmute" at bounding box center [694, 433] width 1389 height 867
